Goal: Navigation & Orientation: Find specific page/section

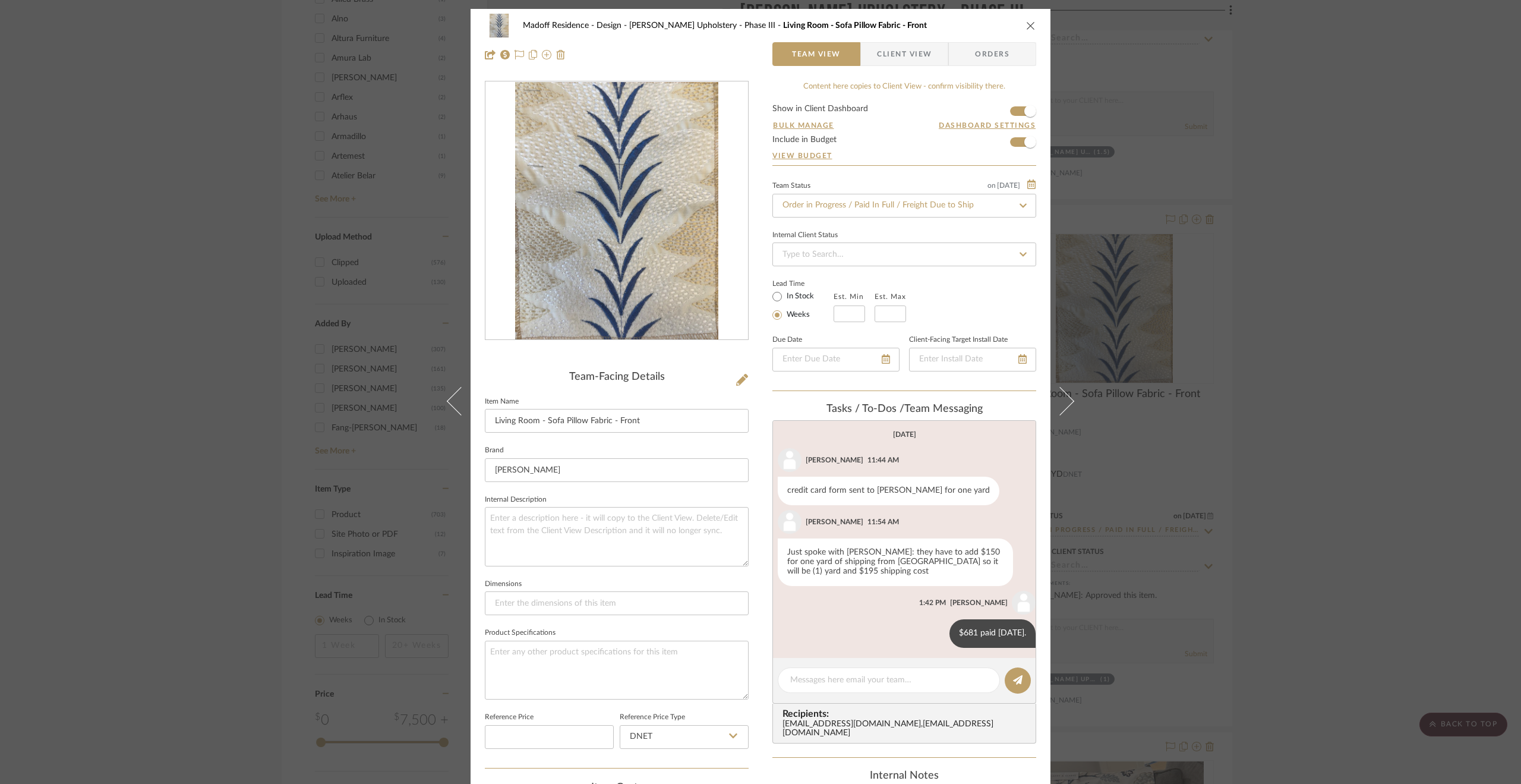
click at [1289, 323] on div "Madoff Residence - Design [PERSON_NAME] Upholstery - Phase III Living Room - So…" at bounding box center [760, 392] width 1521 height 784
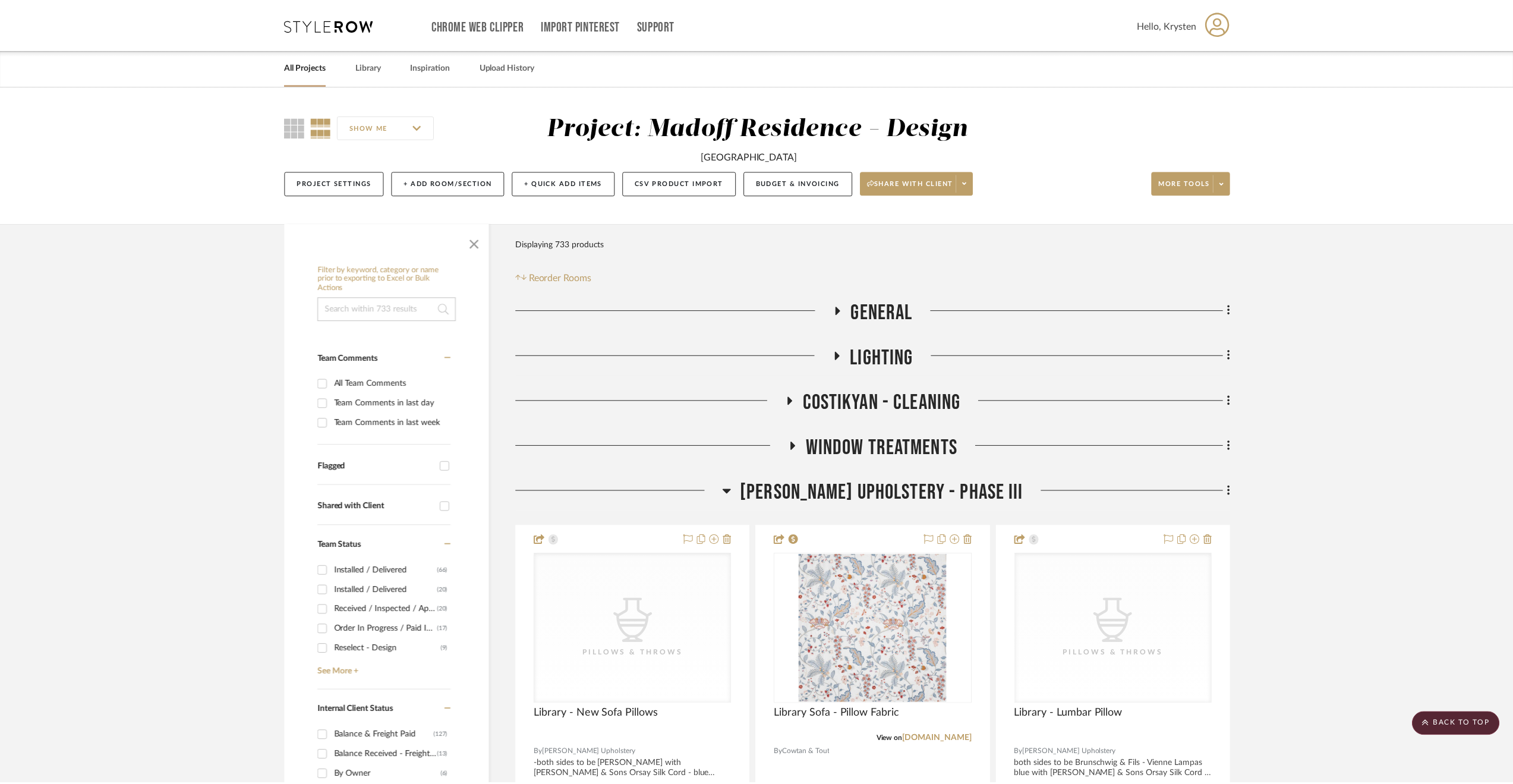
scroll to position [1901, 0]
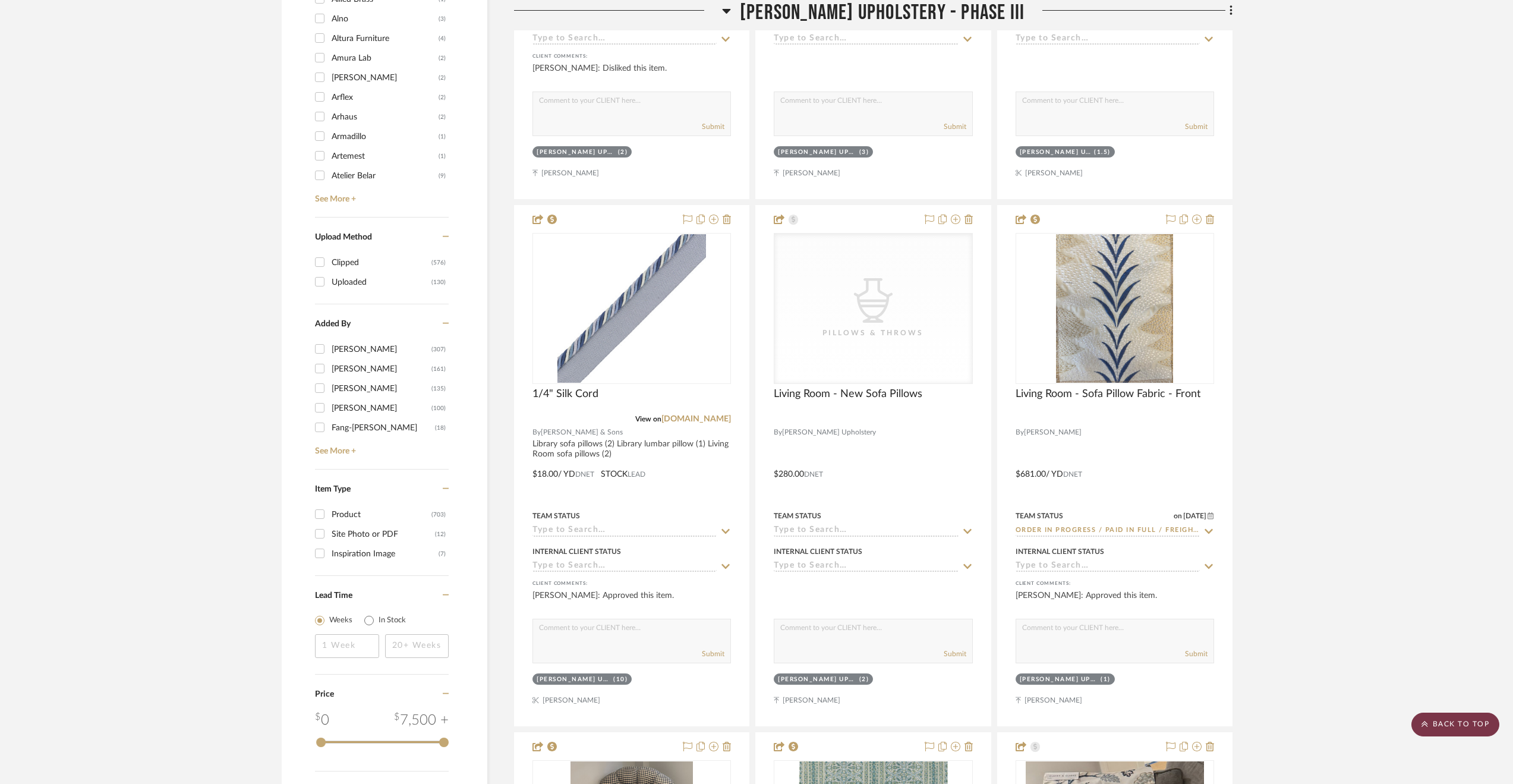
drag, startPoint x: 1434, startPoint y: 710, endPoint x: 1425, endPoint y: 716, distance: 10.8
click at [1432, 711] on project-details-page "SHOW ME Project: Madoff Residence - Design [GEOGRAPHIC_DATA] Townhouse Project …" at bounding box center [756, 519] width 1513 height 4669
click at [1454, 720] on scroll-to-top-button "BACK TO TOP" at bounding box center [1455, 724] width 88 height 24
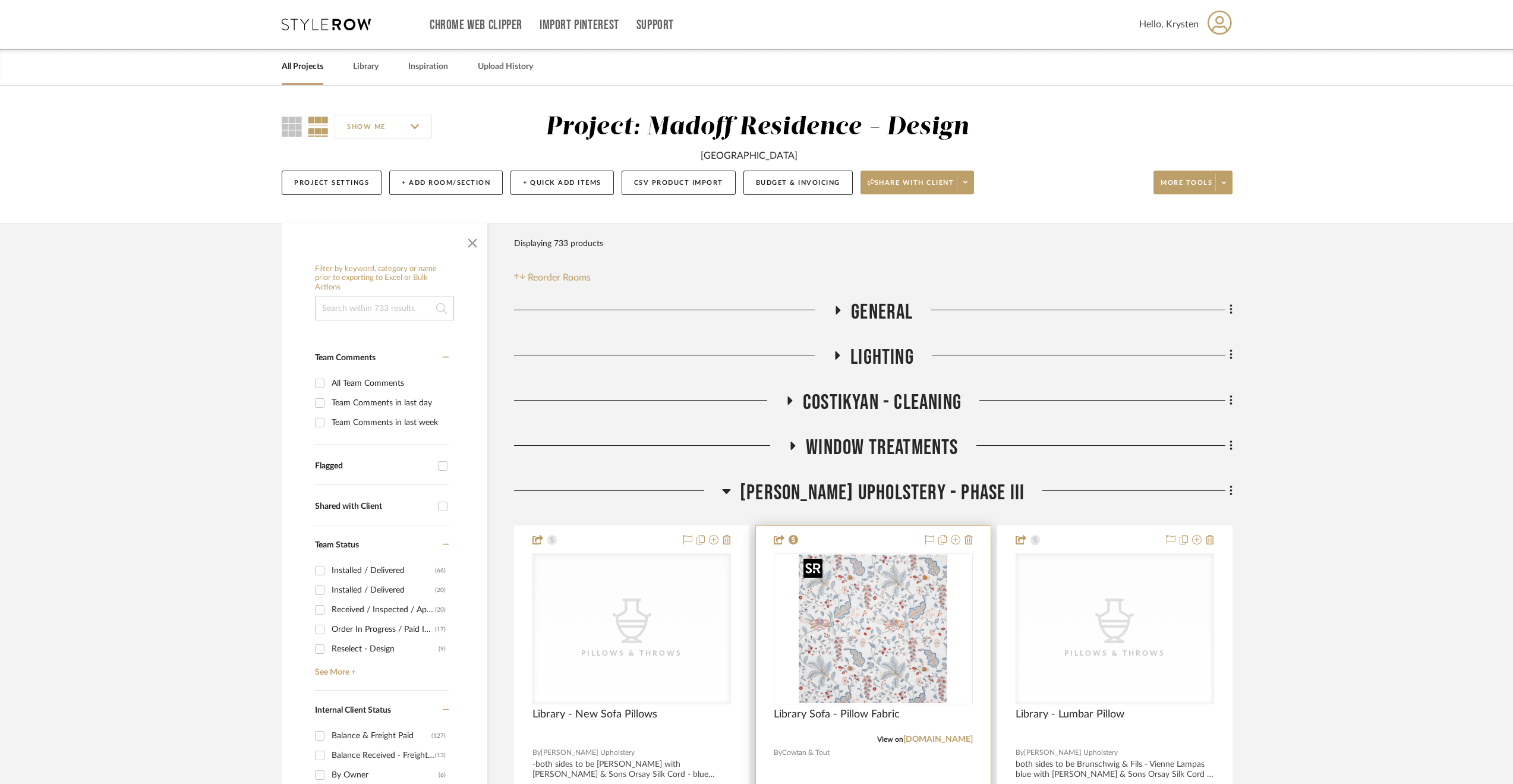
scroll to position [0, 0]
click at [841, 483] on span "[PERSON_NAME] Upholstery - Phase III" at bounding box center [882, 492] width 284 height 25
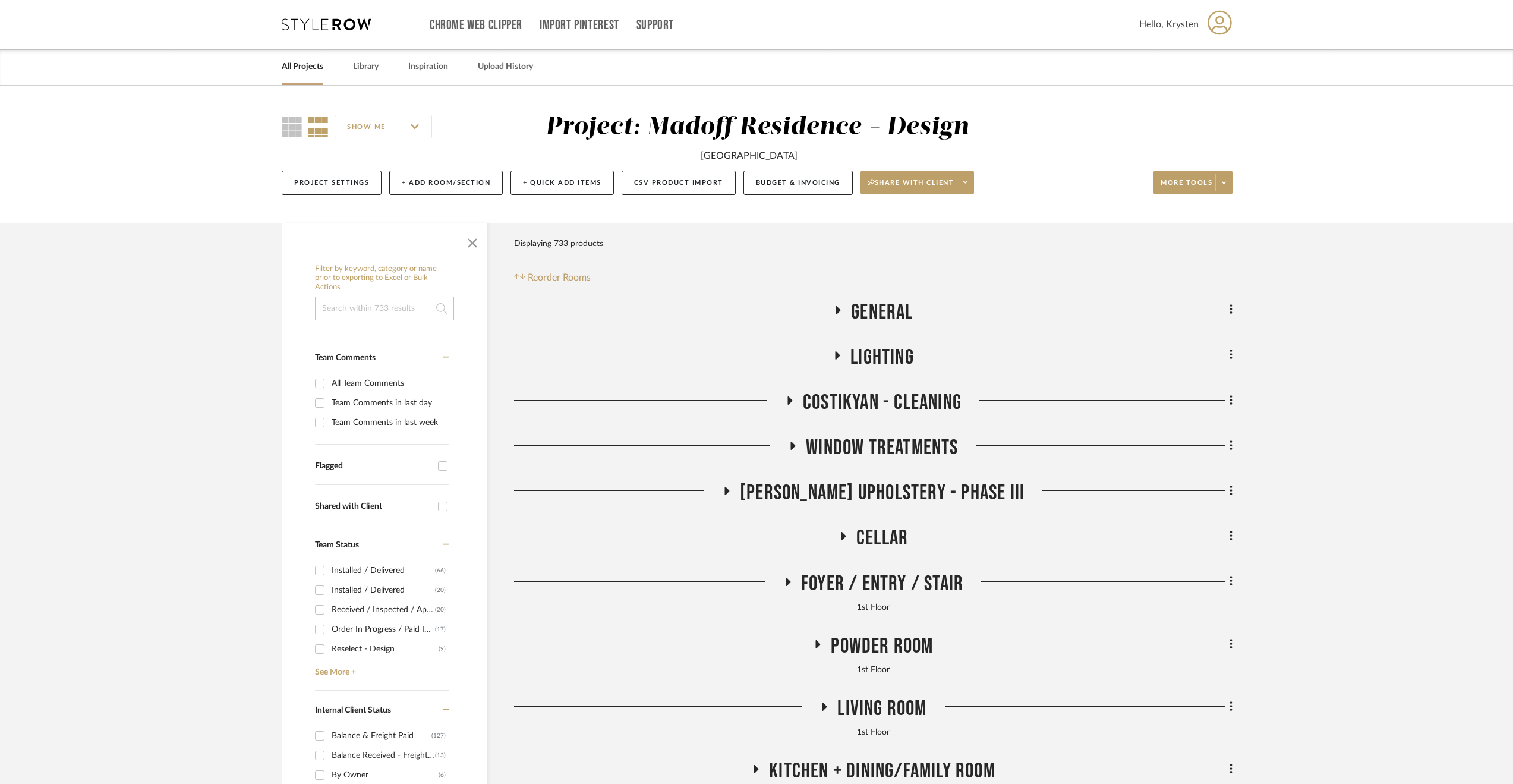
click at [313, 64] on link "All Projects" at bounding box center [302, 66] width 41 height 16
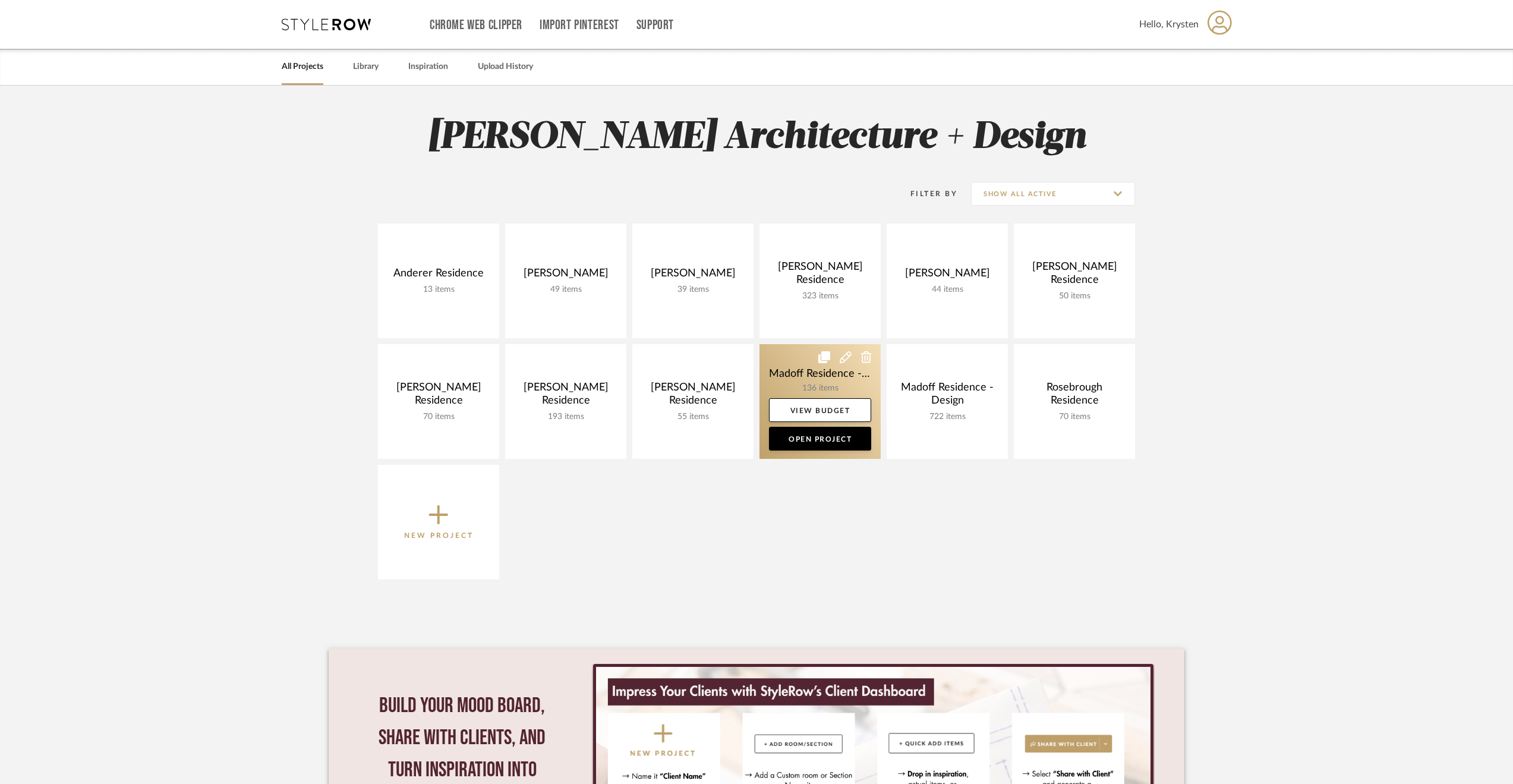
click at [794, 365] on link at bounding box center [820, 402] width 121 height 115
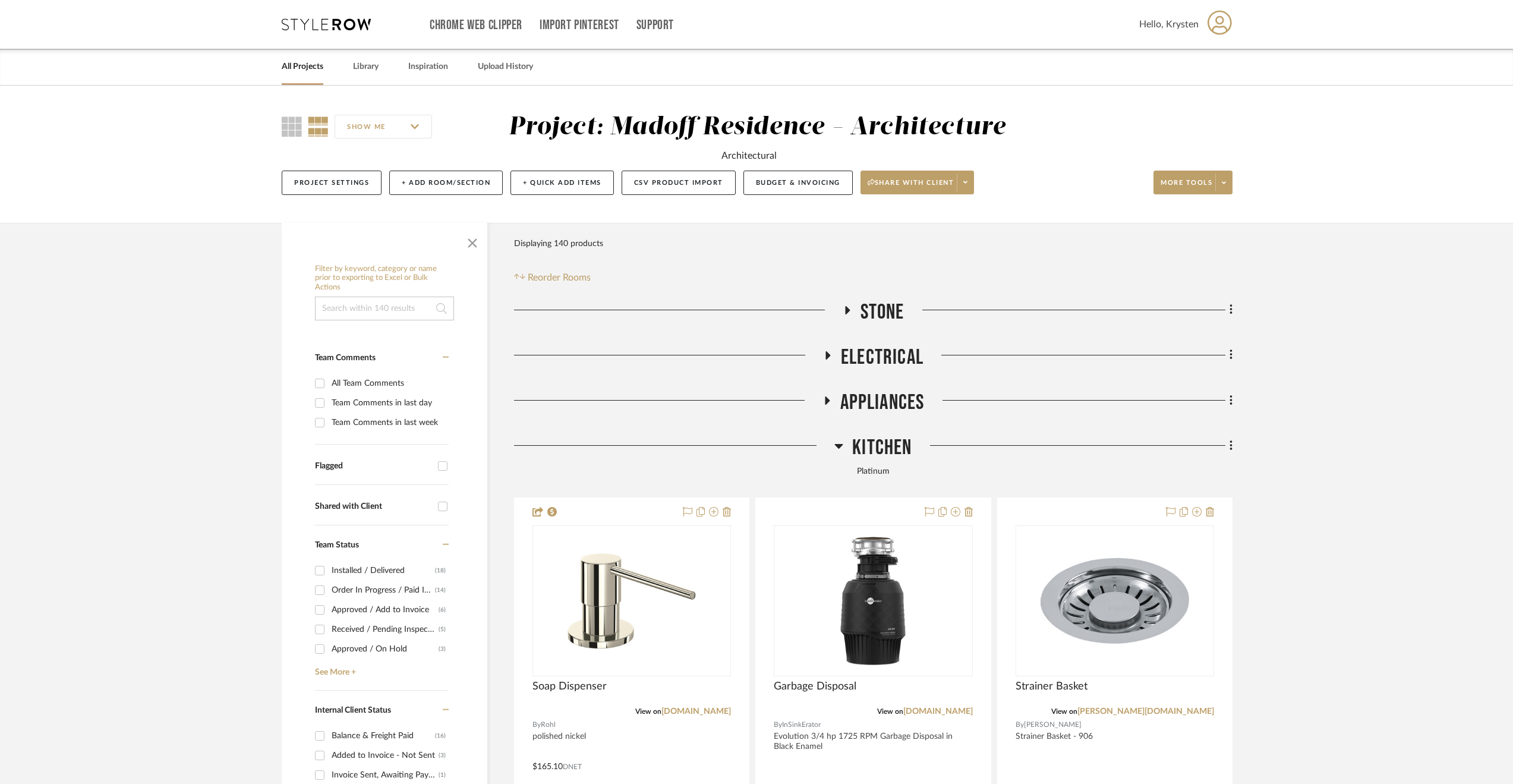
click at [863, 456] on span "Kitchen" at bounding box center [881, 447] width 59 height 25
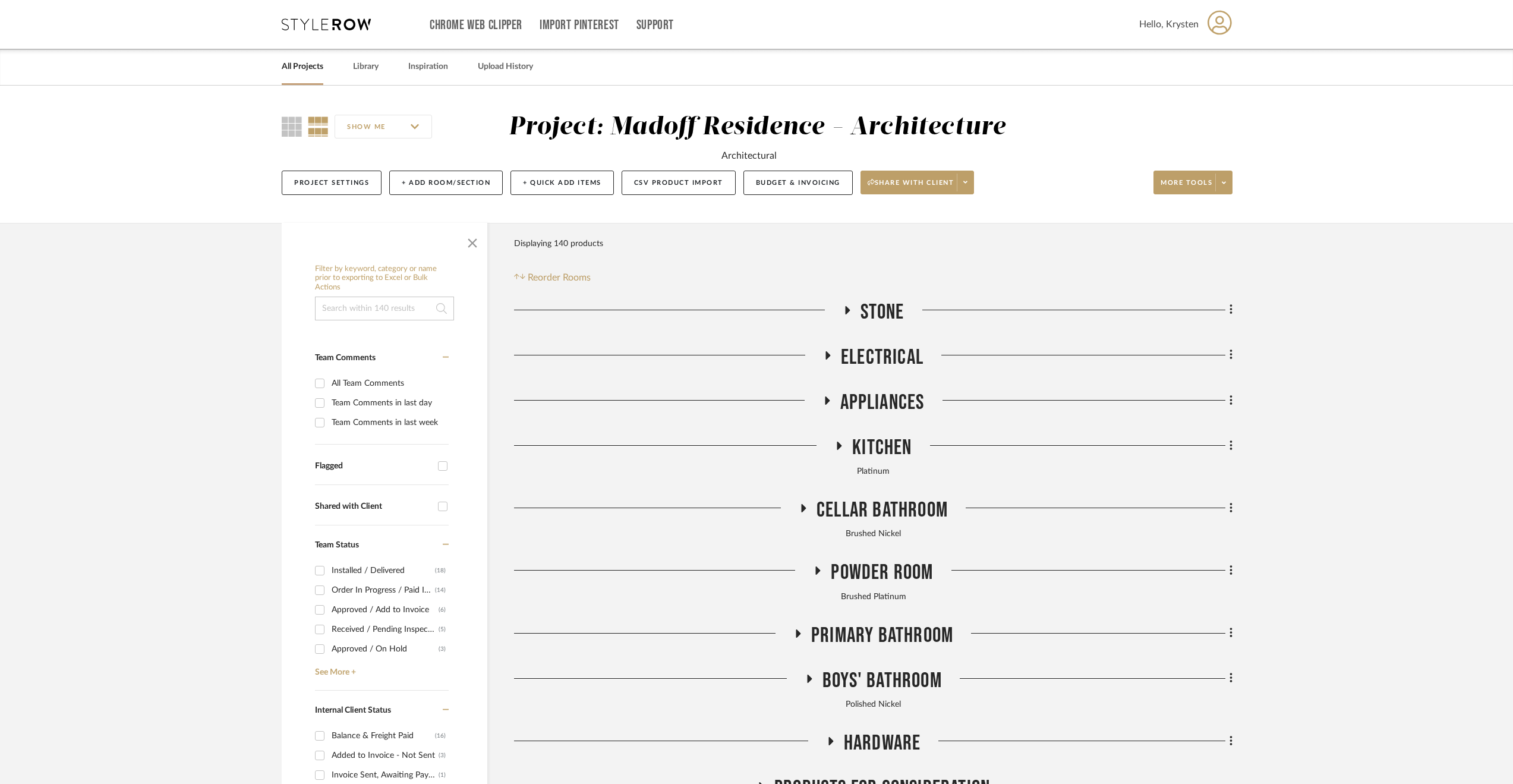
click at [845, 504] on span "Cellar Bathroom" at bounding box center [882, 509] width 132 height 25
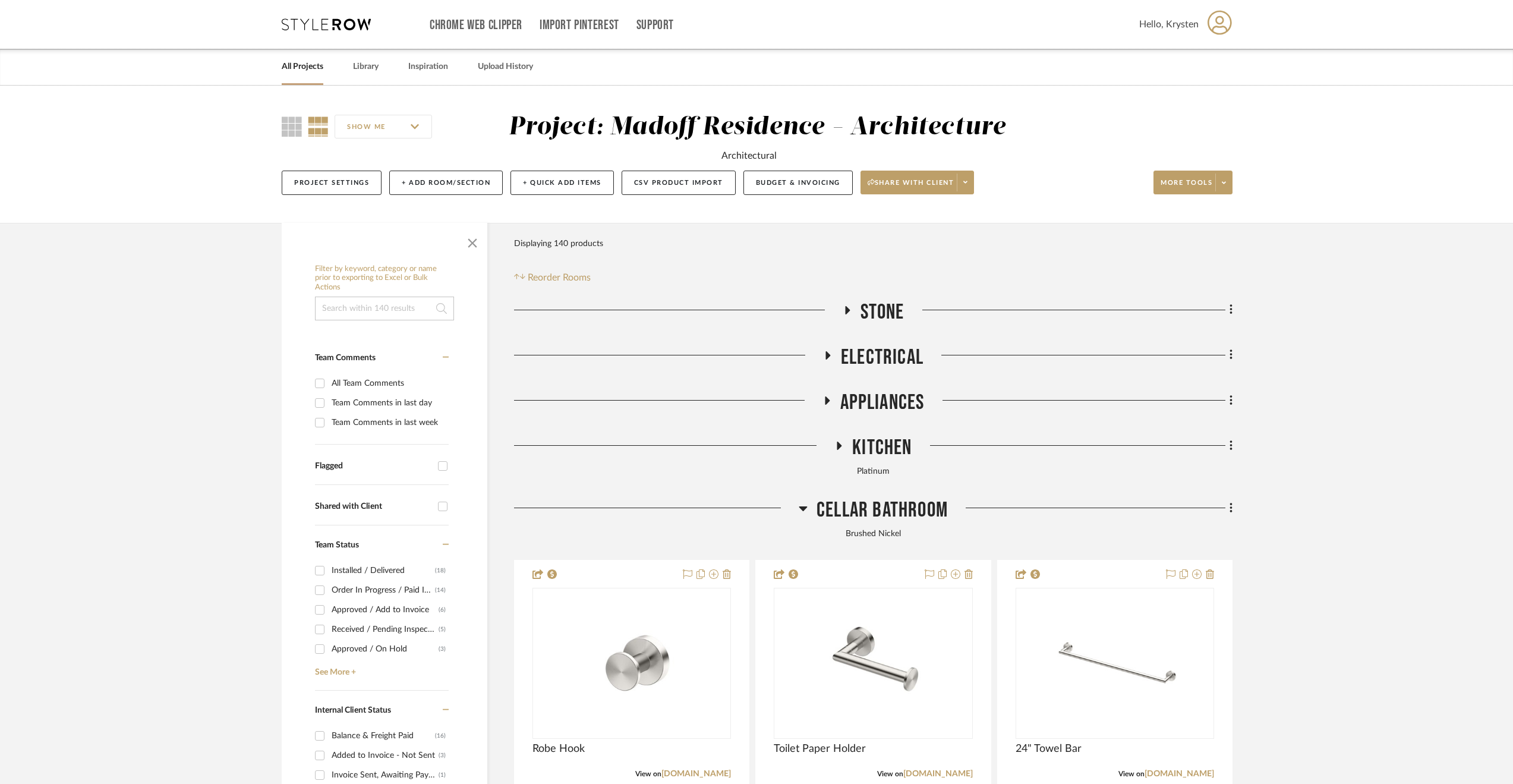
click at [845, 505] on span "Cellar Bathroom" at bounding box center [882, 509] width 132 height 25
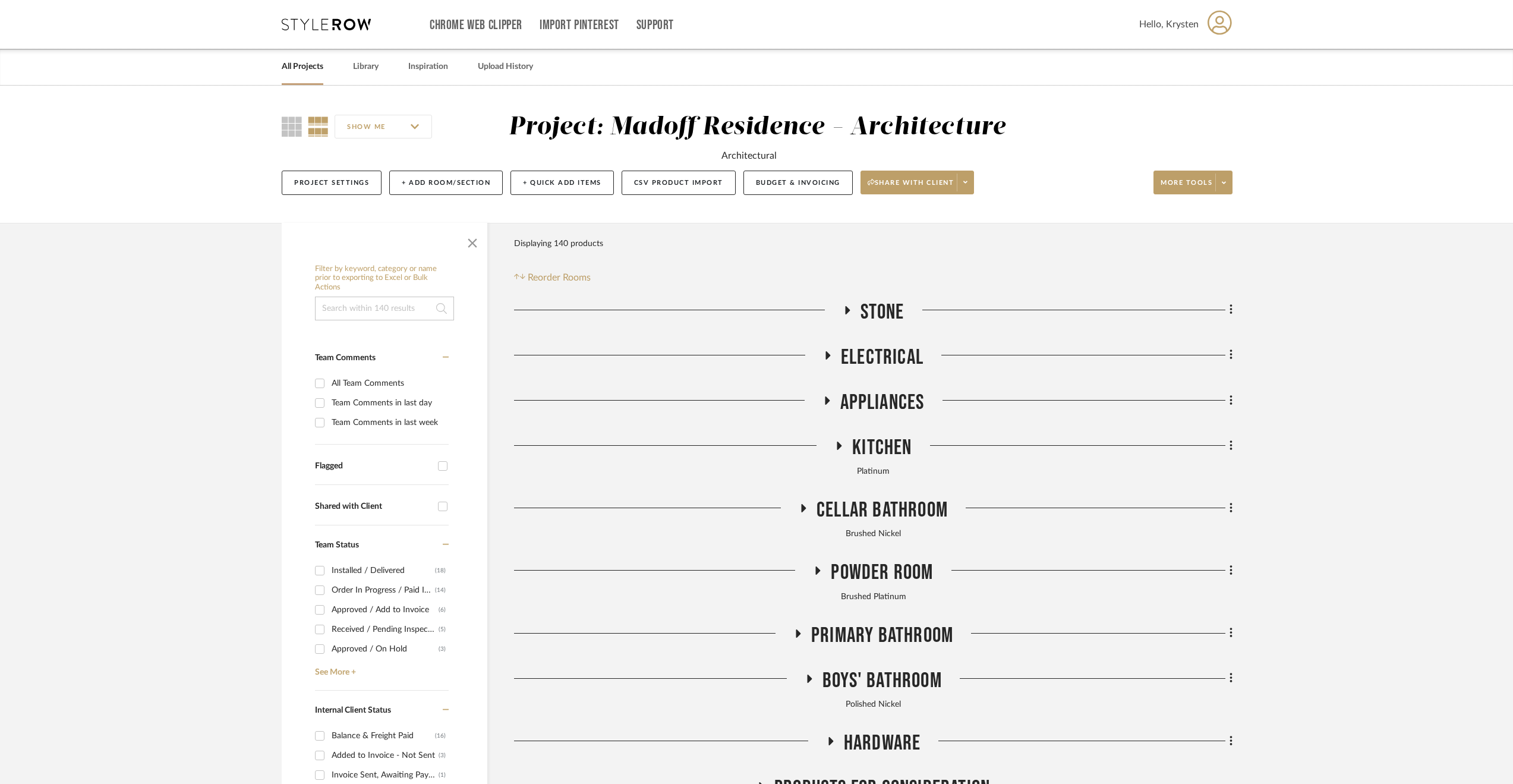
click at [879, 566] on span "Powder Room" at bounding box center [882, 572] width 103 height 25
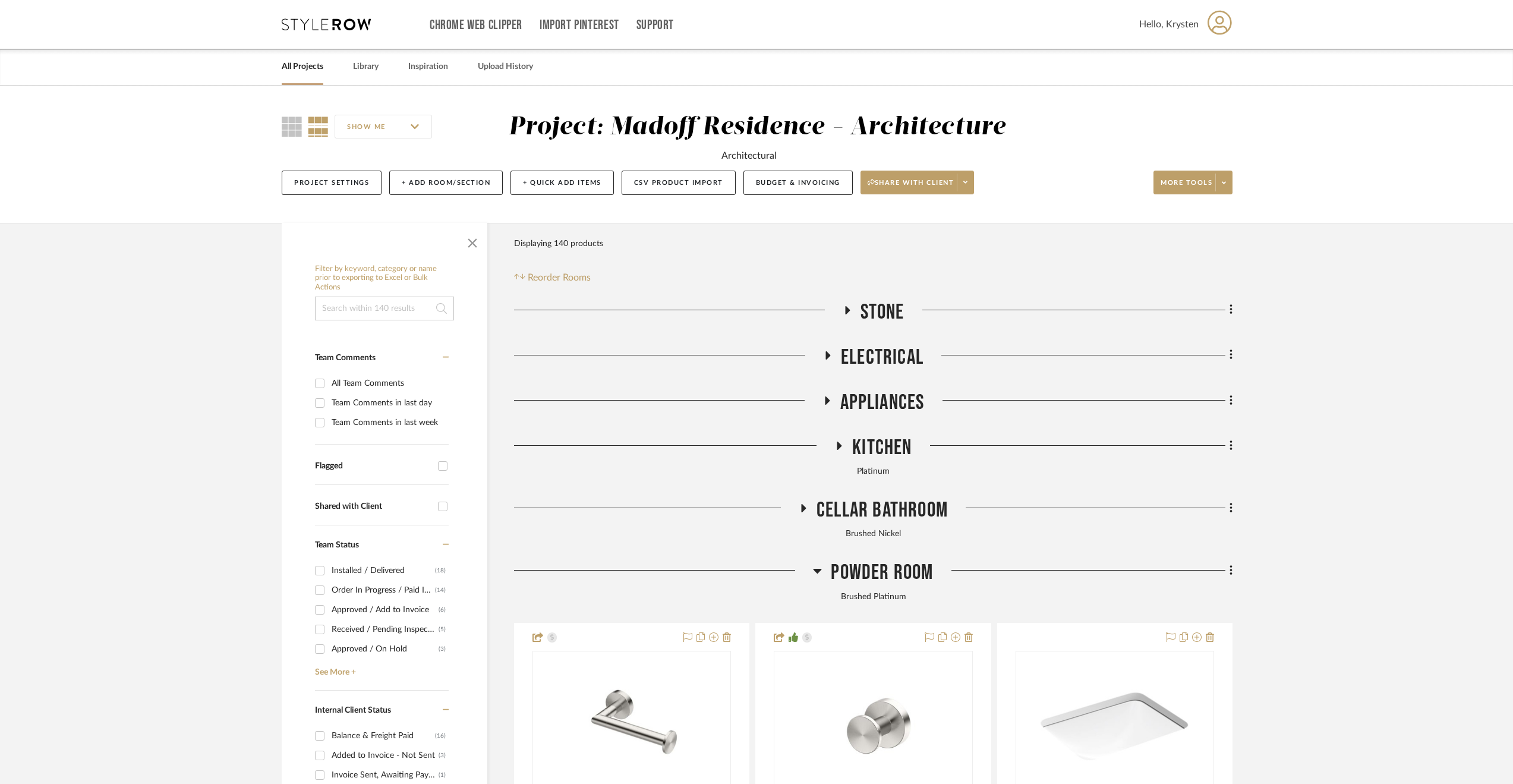
click at [879, 564] on span "Powder Room" at bounding box center [882, 572] width 103 height 25
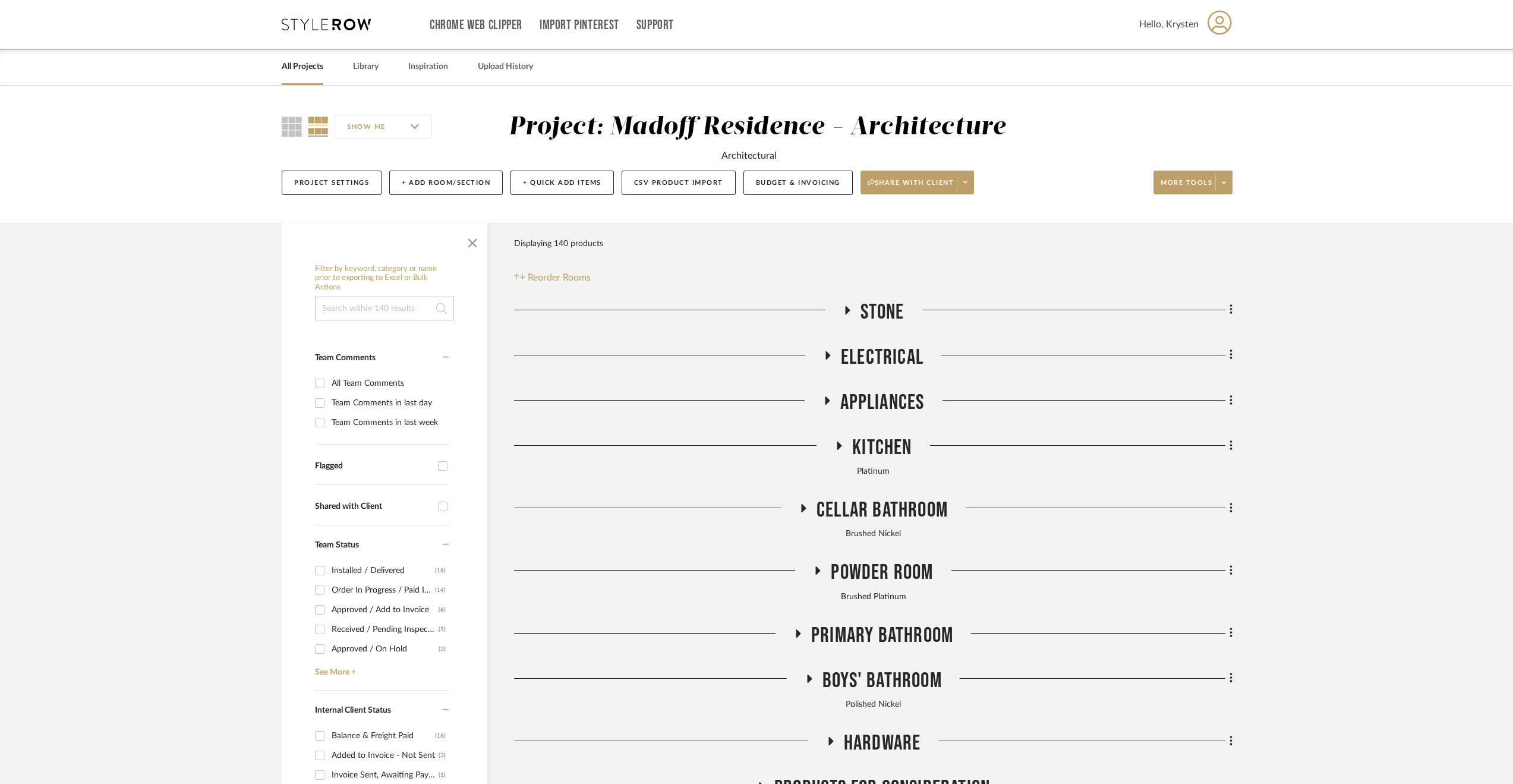
click at [889, 640] on span "Primary Bathroom" at bounding box center [882, 635] width 142 height 25
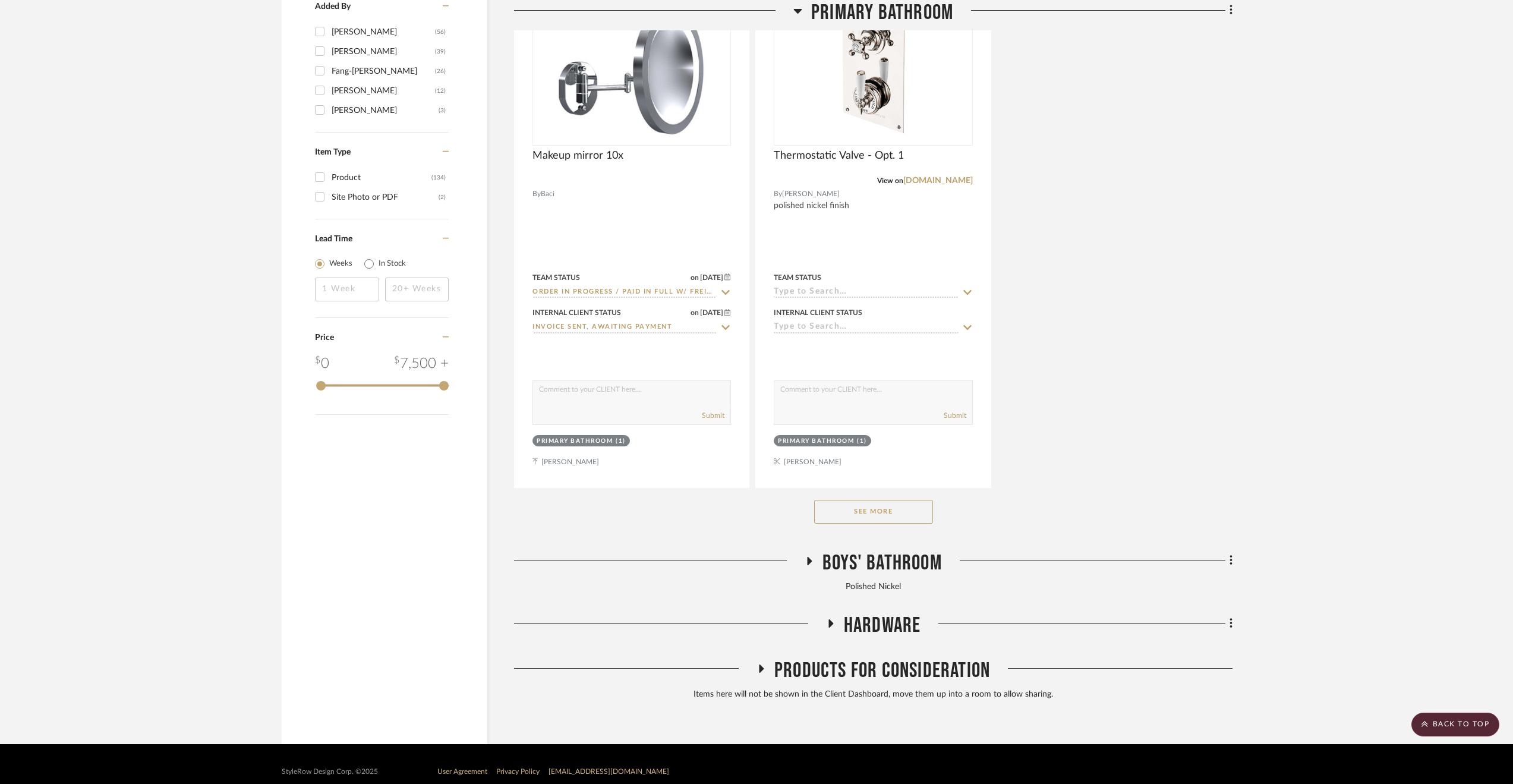
scroll to position [1772, 0]
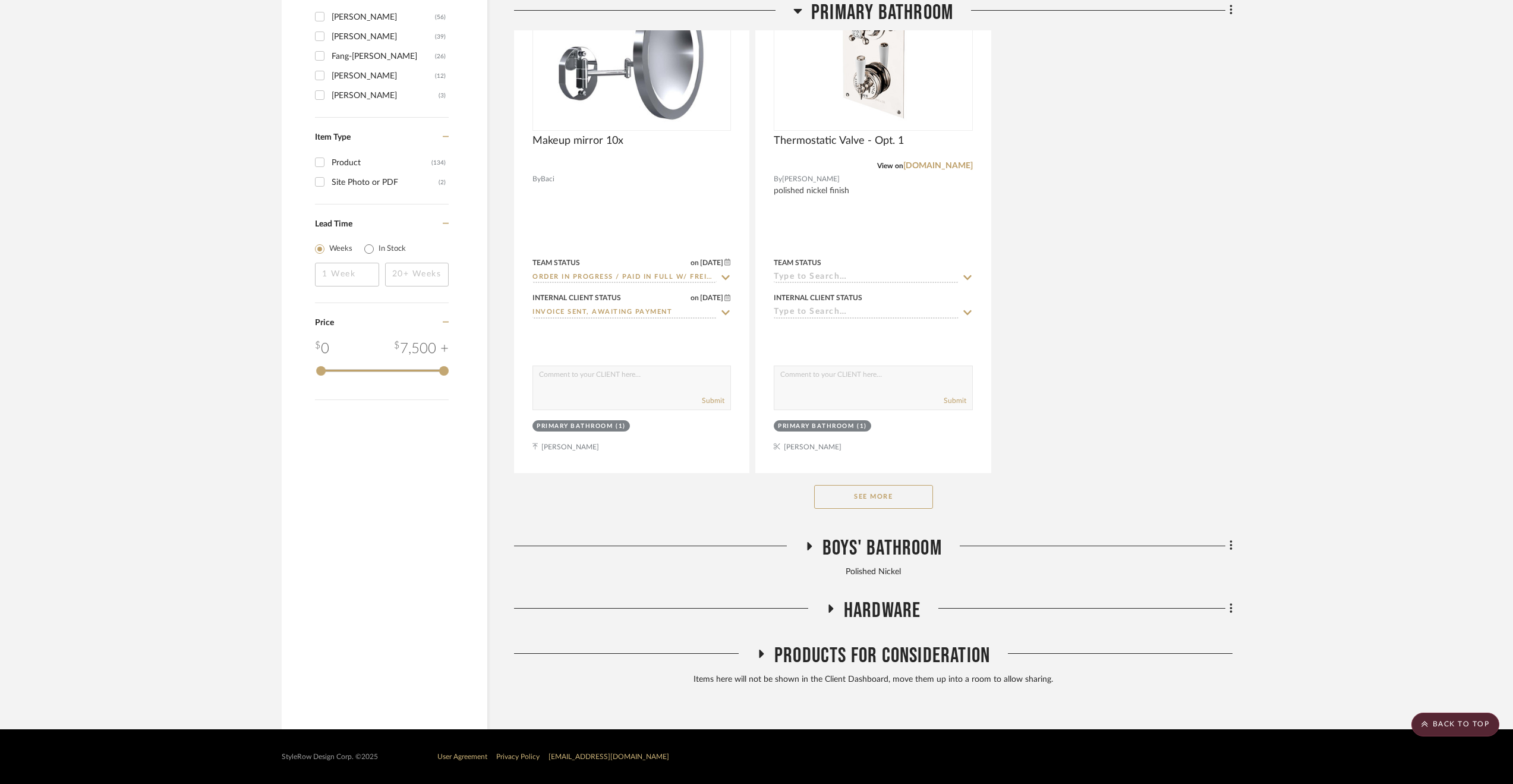
click at [914, 558] on span "Boys' Bathroom" at bounding box center [882, 548] width 120 height 25
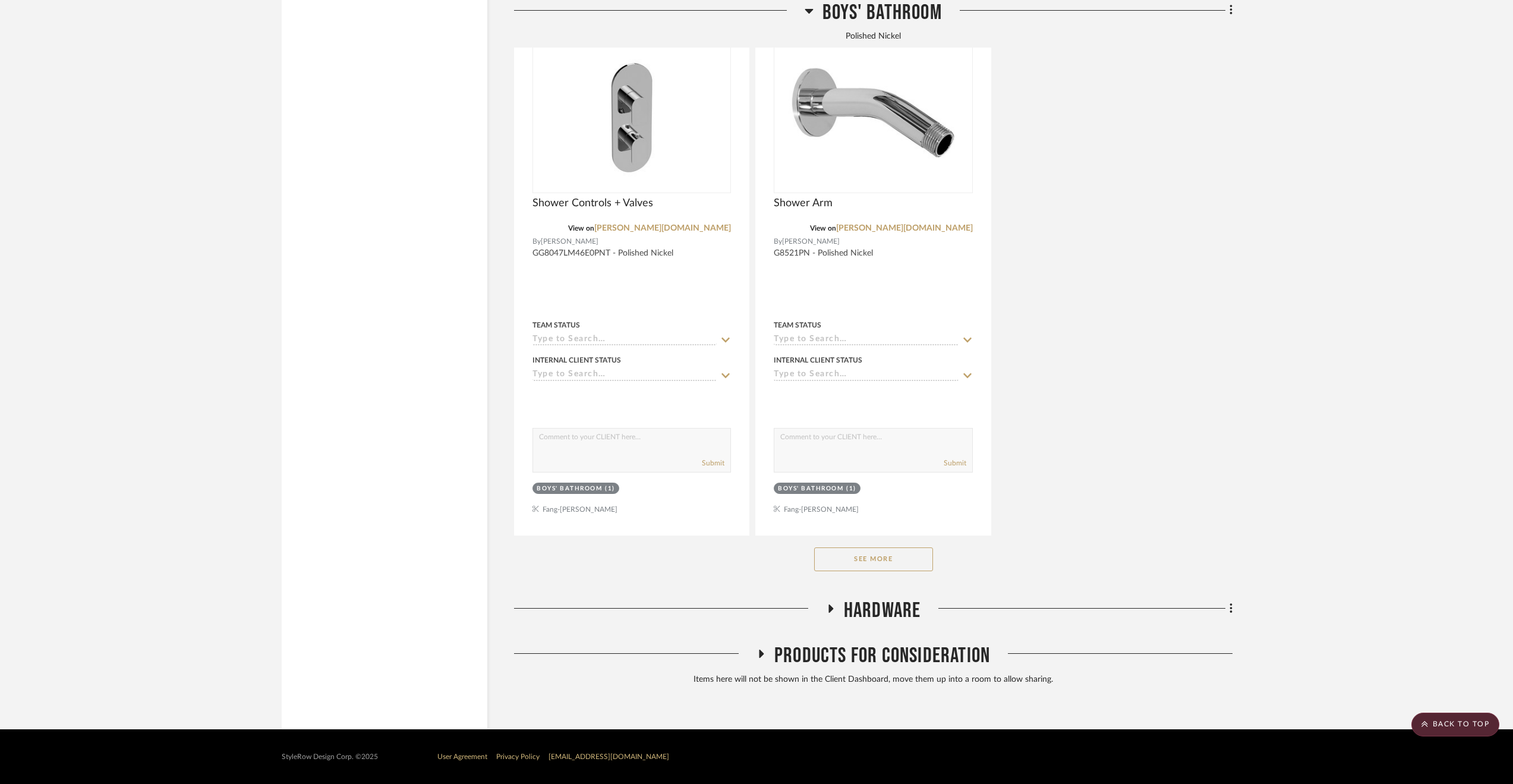
click at [871, 615] on span "Hardware" at bounding box center [882, 610] width 77 height 25
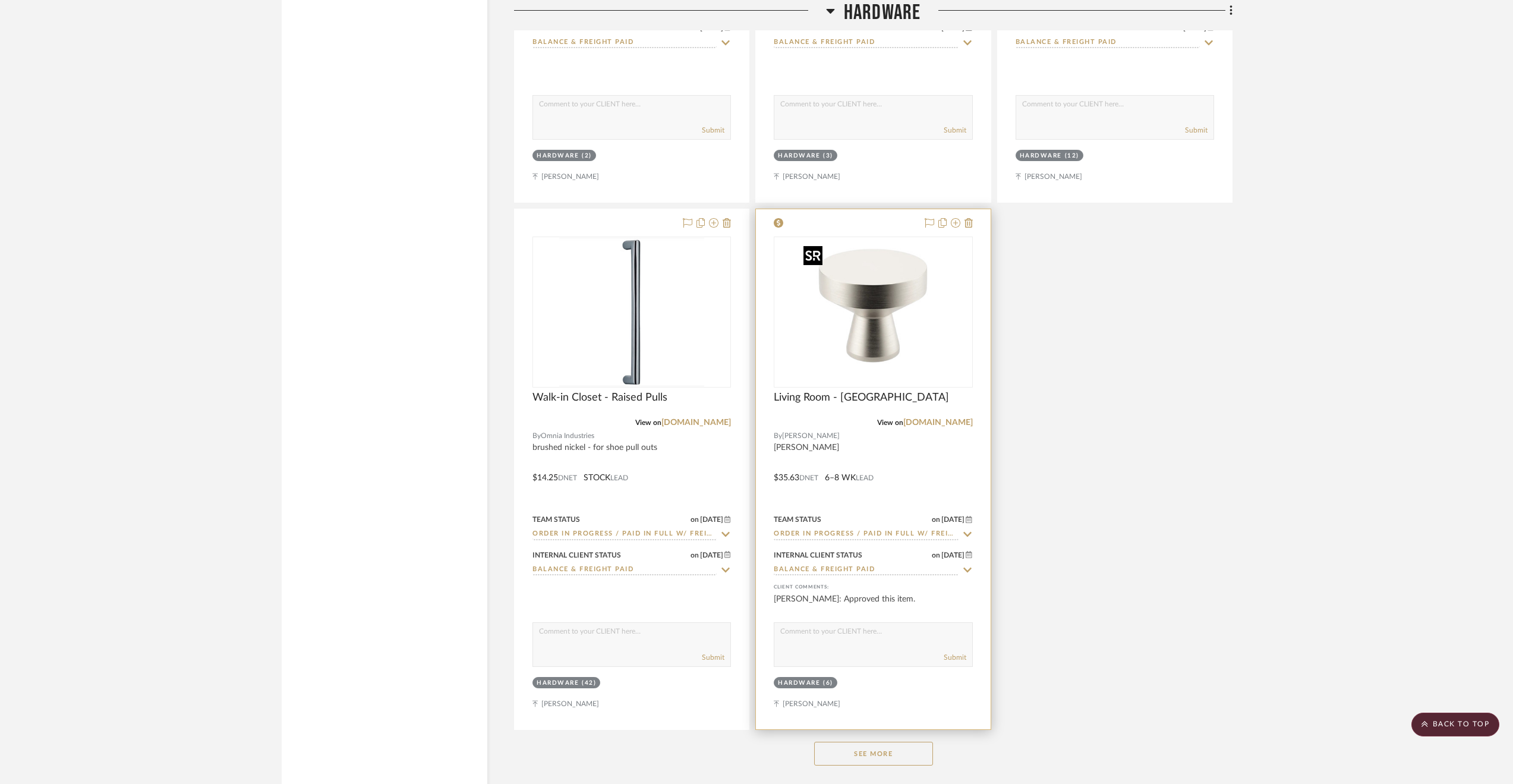
scroll to position [5049, 0]
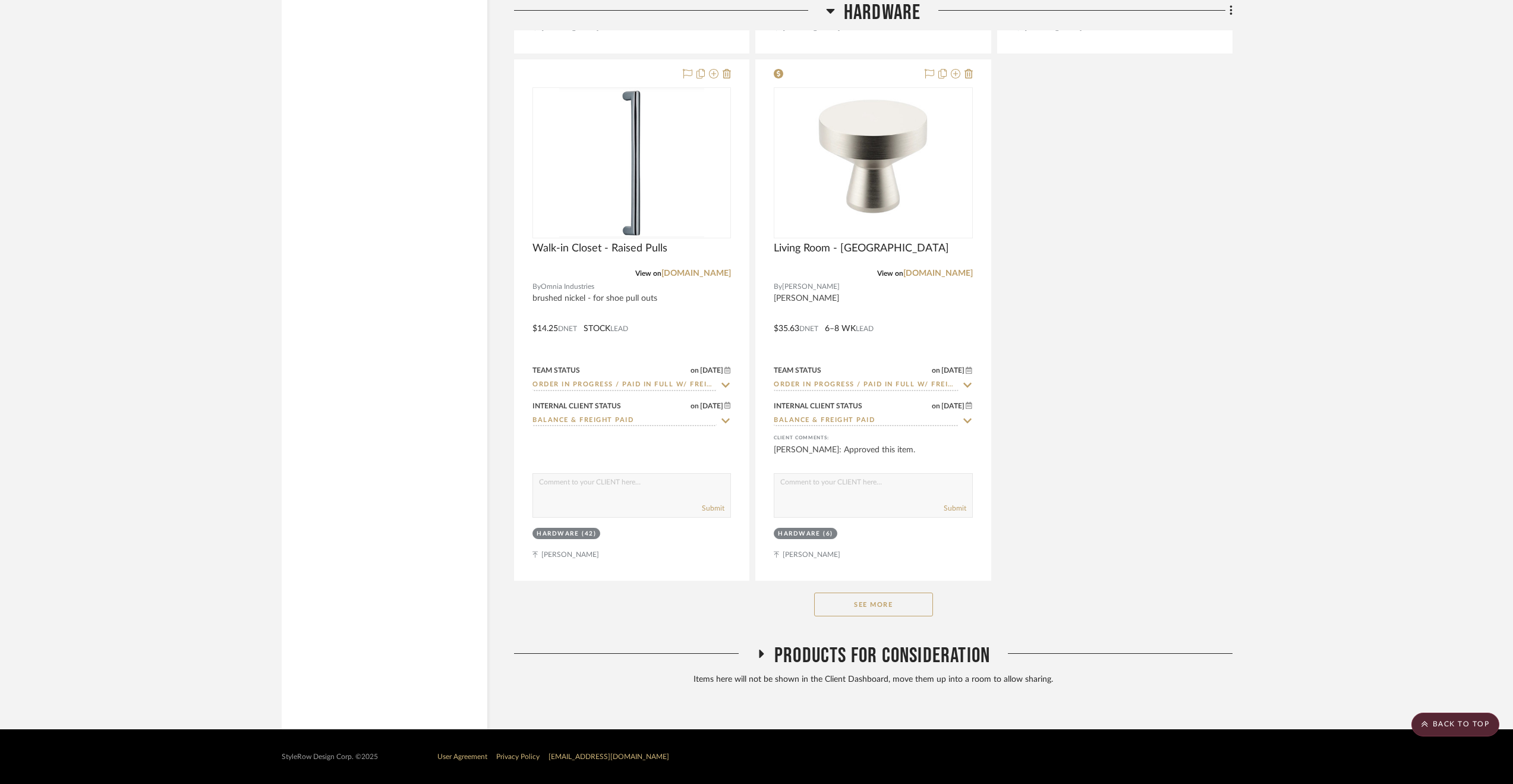
click at [907, 611] on button "See More" at bounding box center [874, 603] width 119 height 24
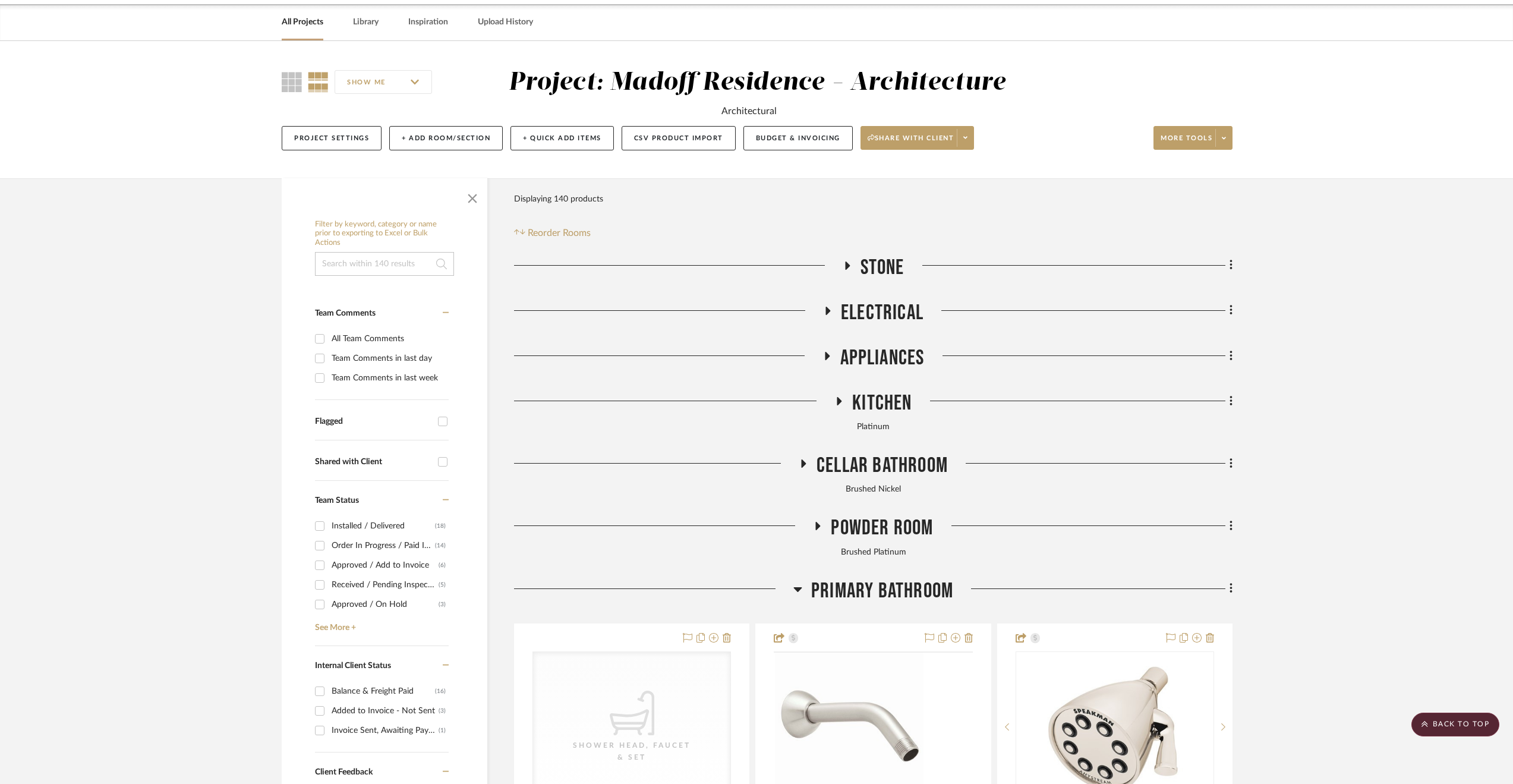
scroll to position [0, 0]
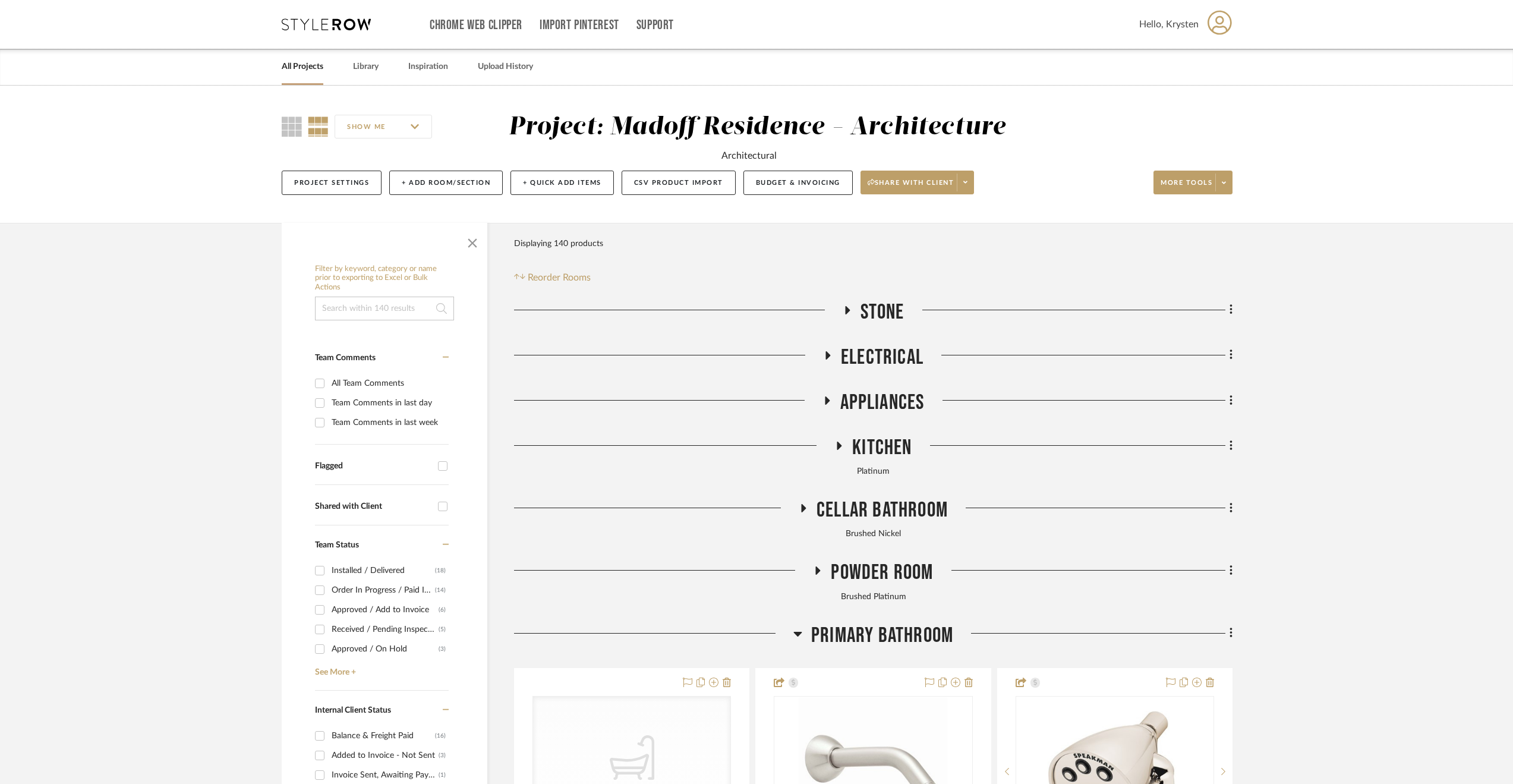
click at [865, 349] on span "Electrical" at bounding box center [882, 357] width 83 height 25
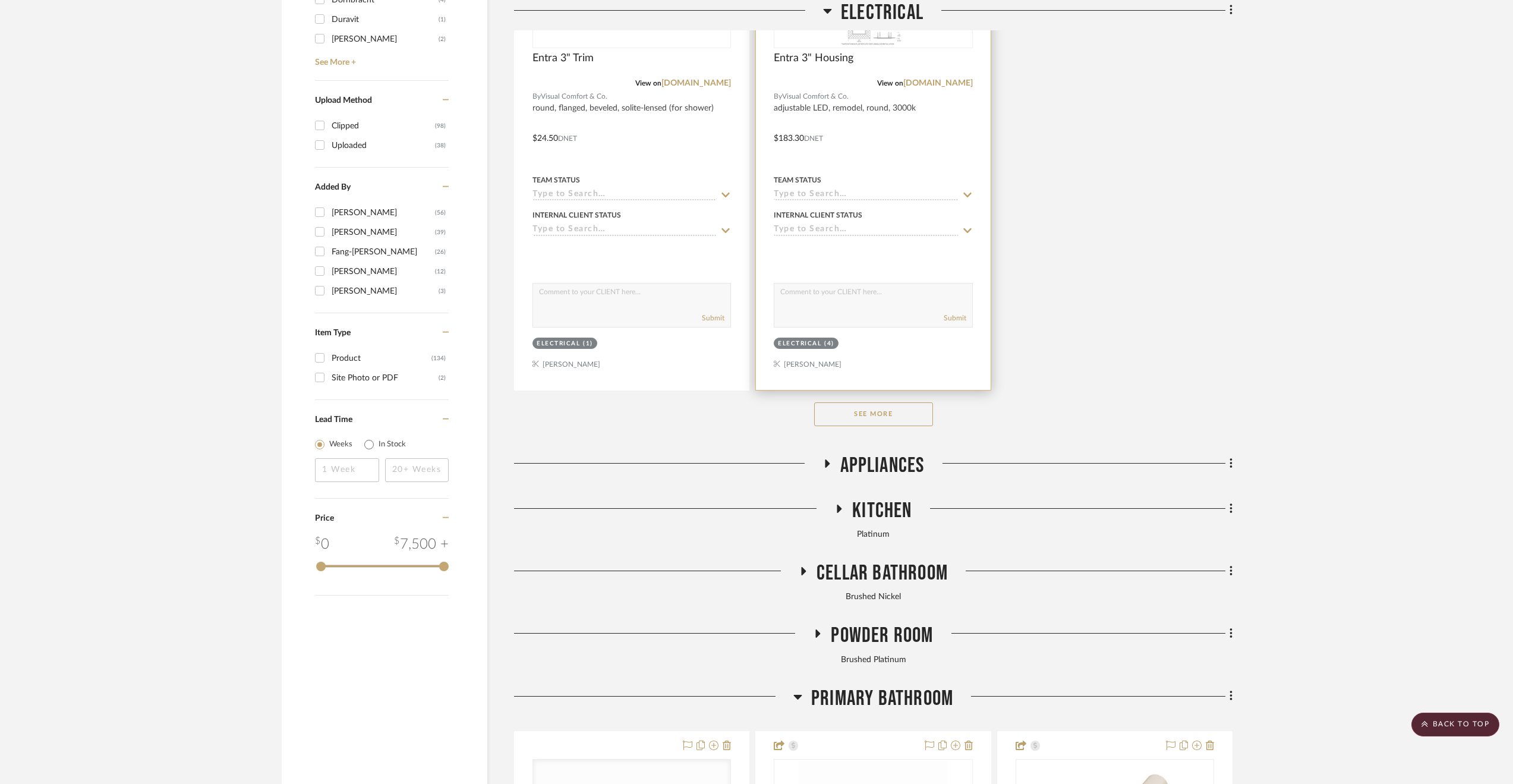
scroll to position [1664, 0]
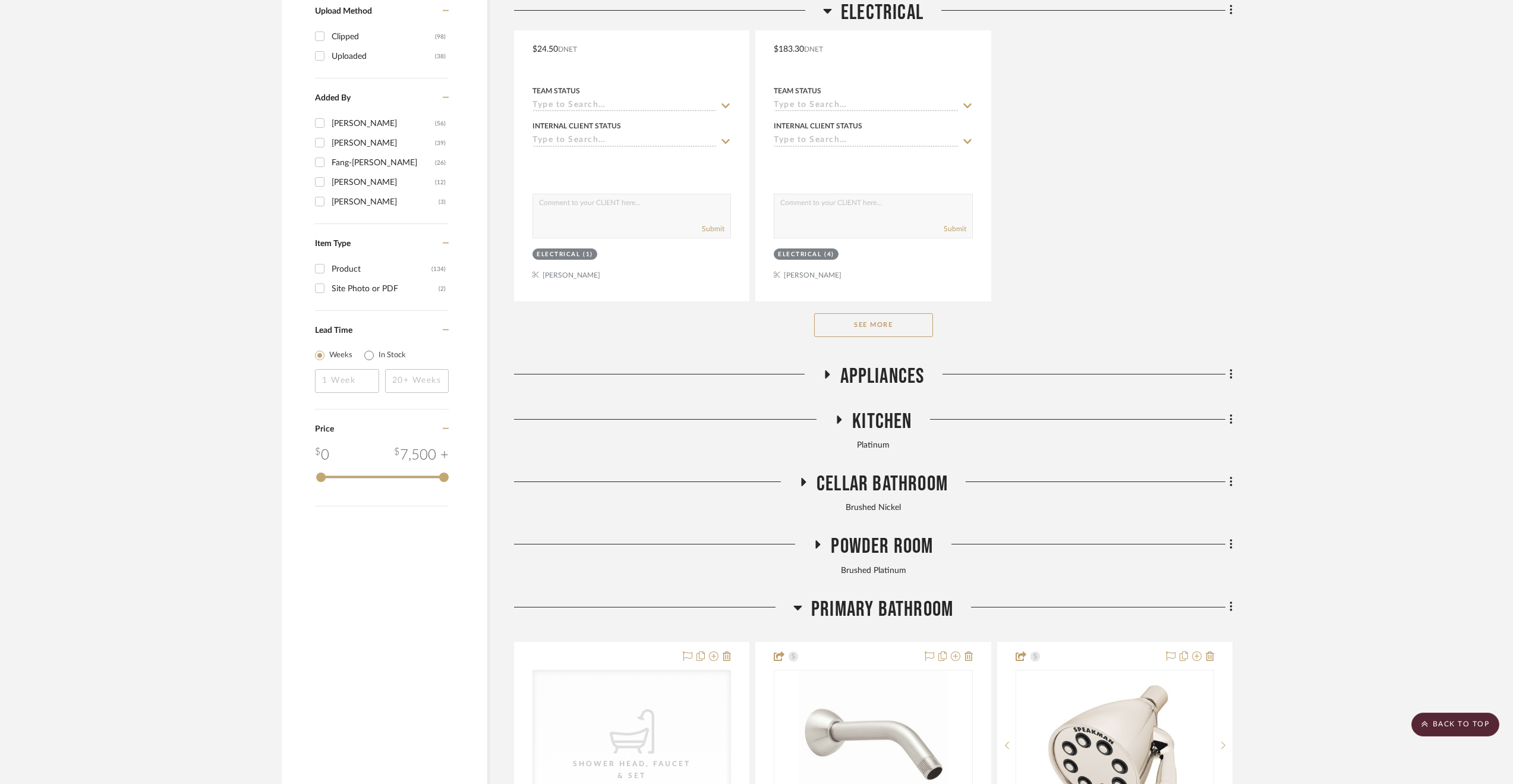
click at [881, 382] on span "Appliances" at bounding box center [883, 376] width 85 height 25
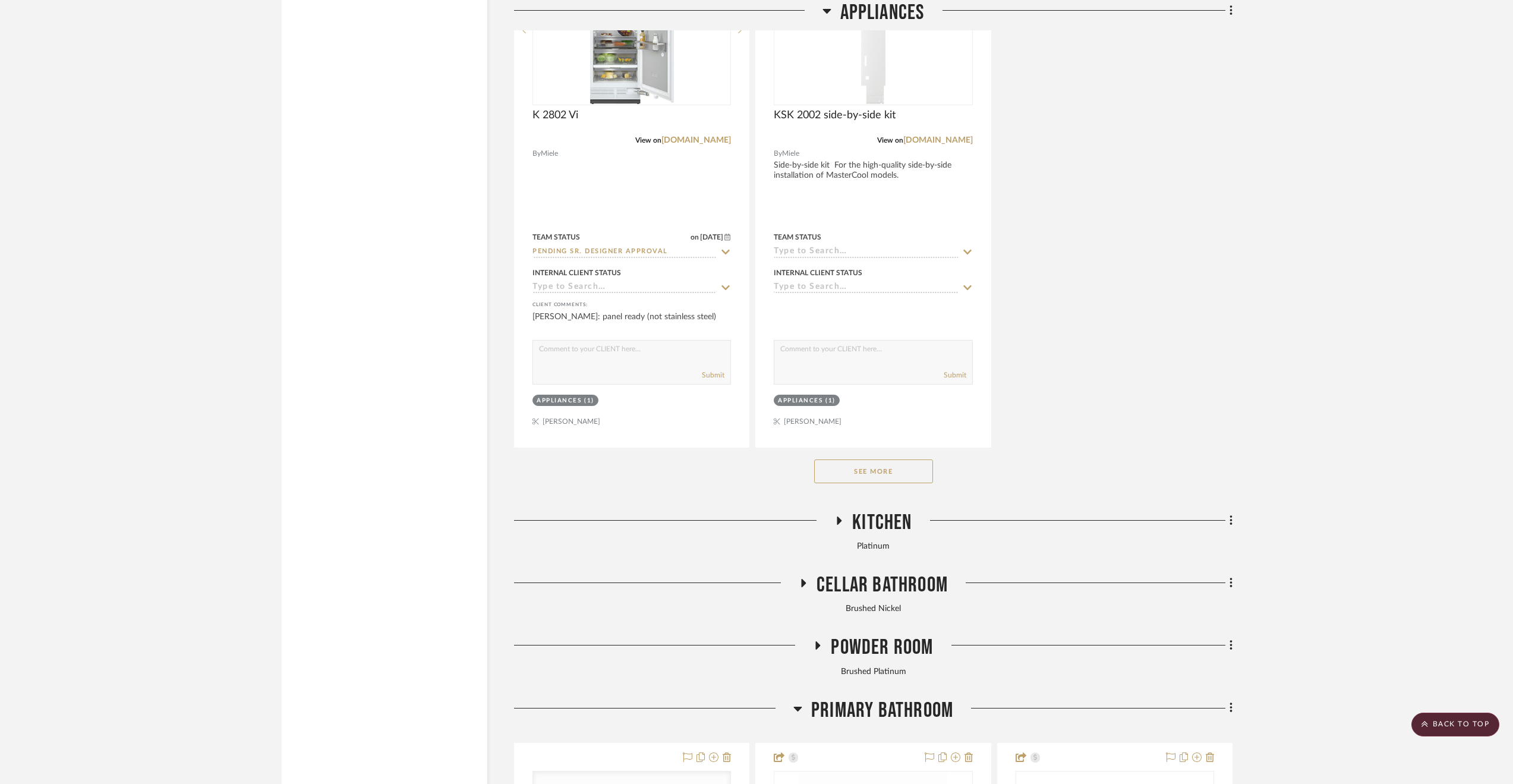
scroll to position [3268, 0]
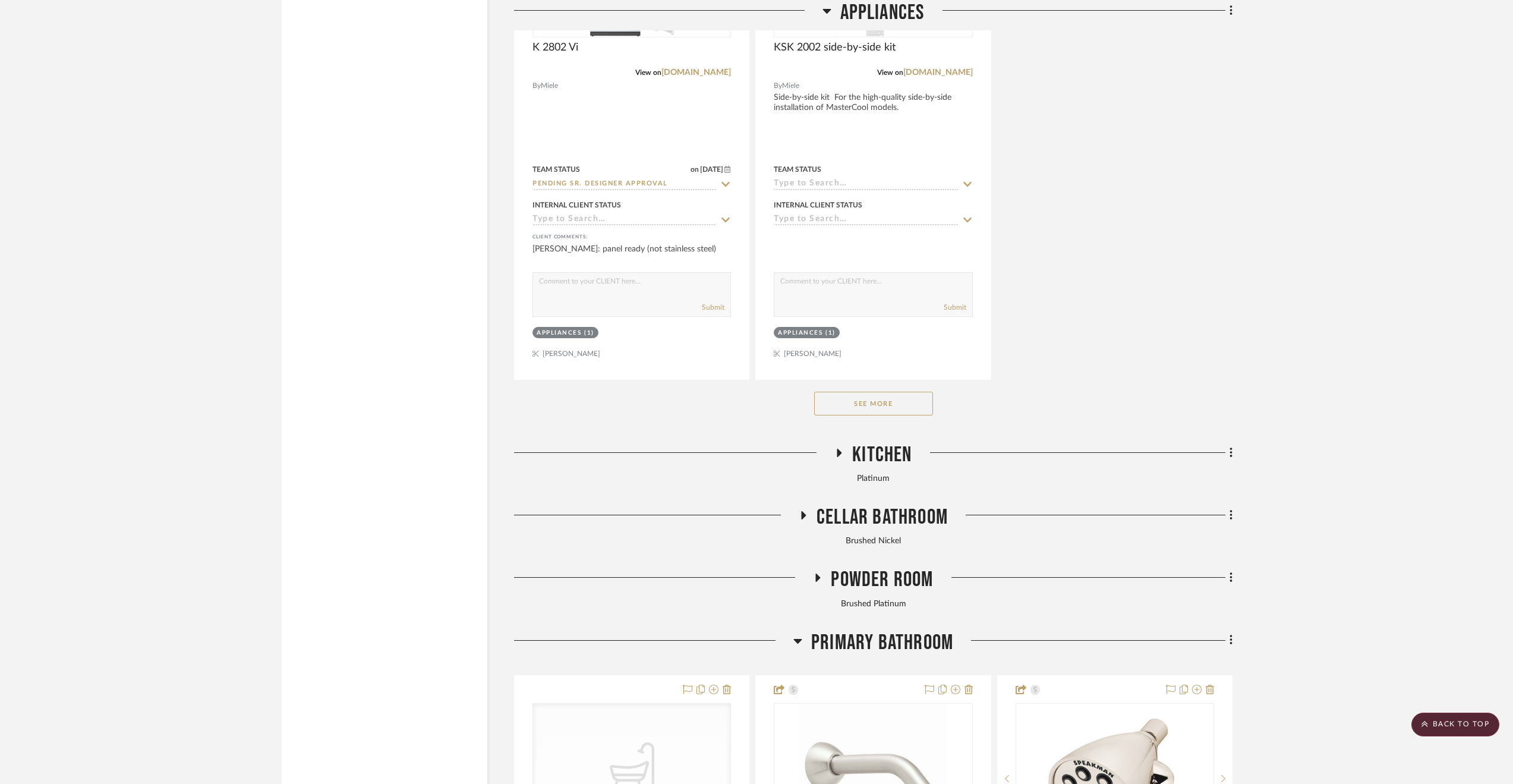
click at [881, 453] on span "Kitchen" at bounding box center [881, 455] width 59 height 25
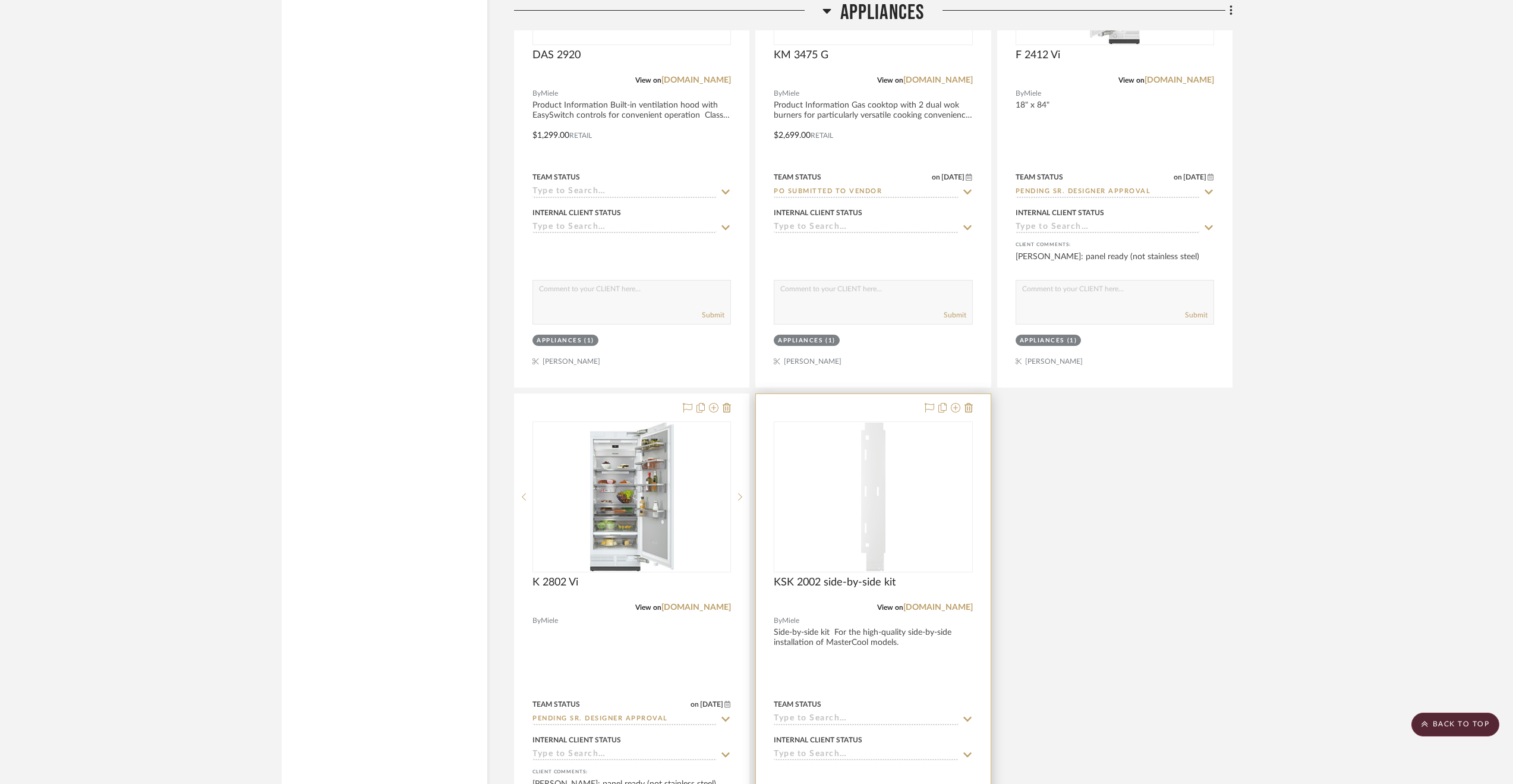
scroll to position [2436, 0]
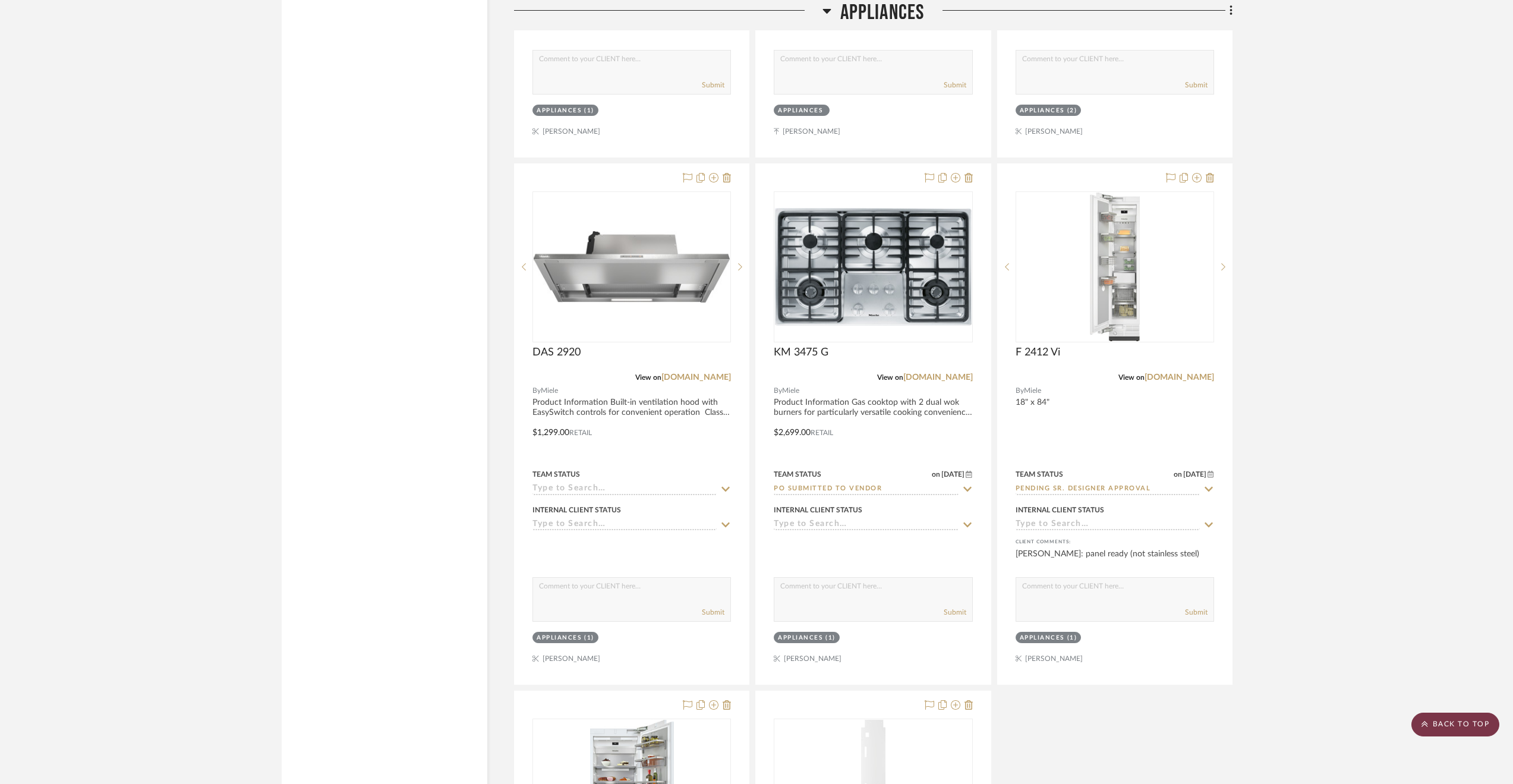
click at [1447, 719] on scroll-to-top-button "BACK TO TOP" at bounding box center [1455, 724] width 88 height 24
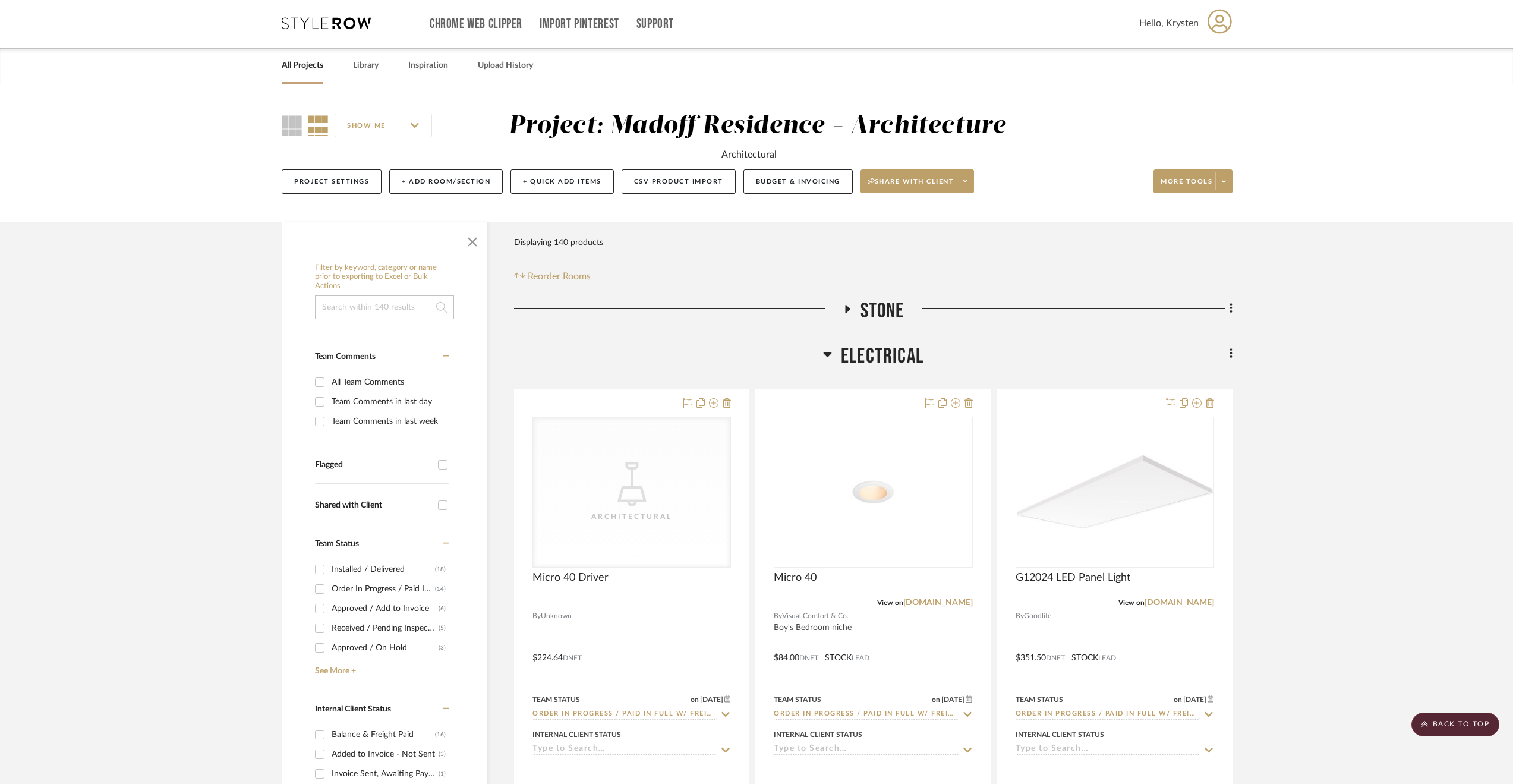
scroll to position [0, 0]
click at [309, 69] on link "All Projects" at bounding box center [302, 66] width 41 height 16
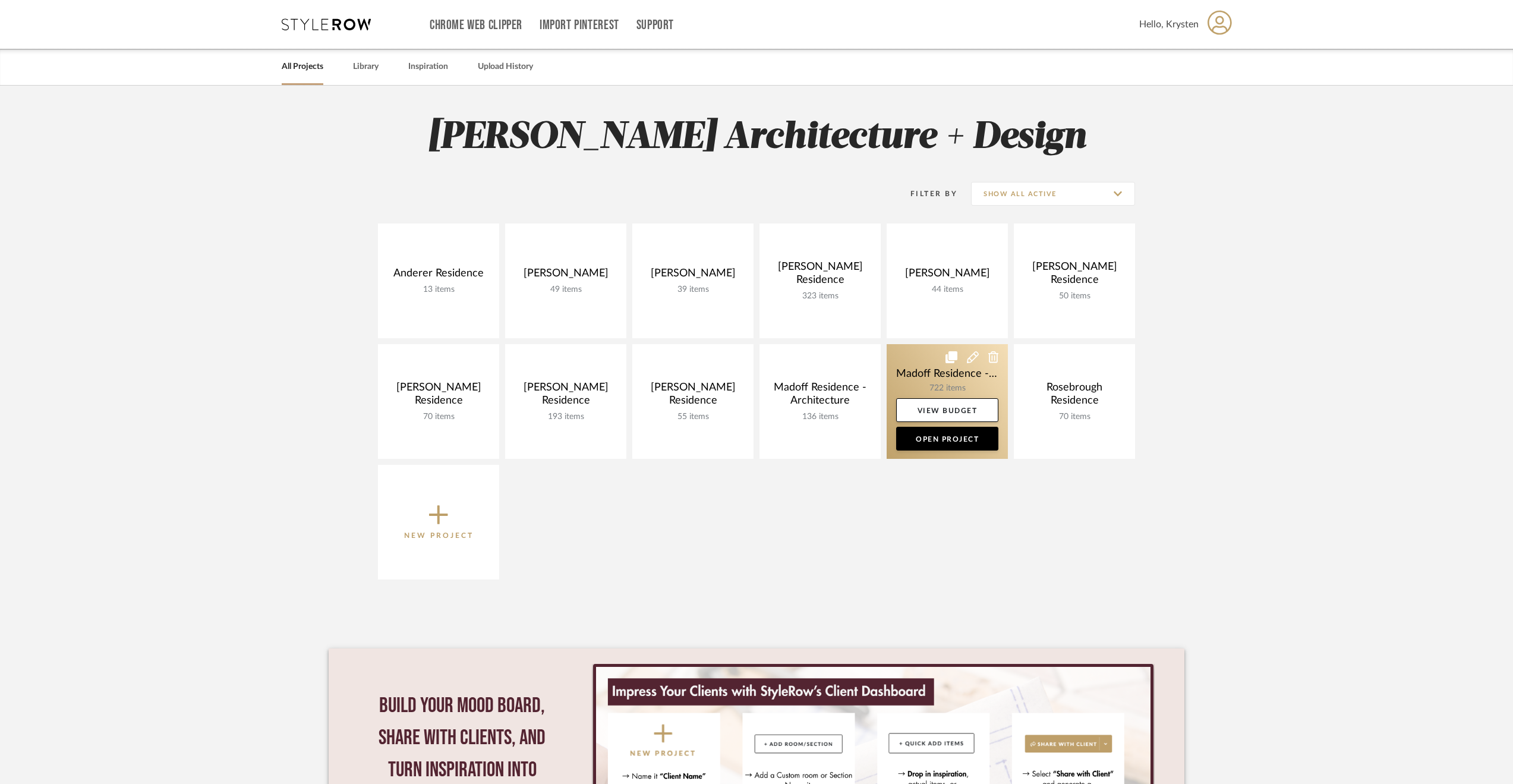
click at [899, 376] on link at bounding box center [947, 402] width 121 height 115
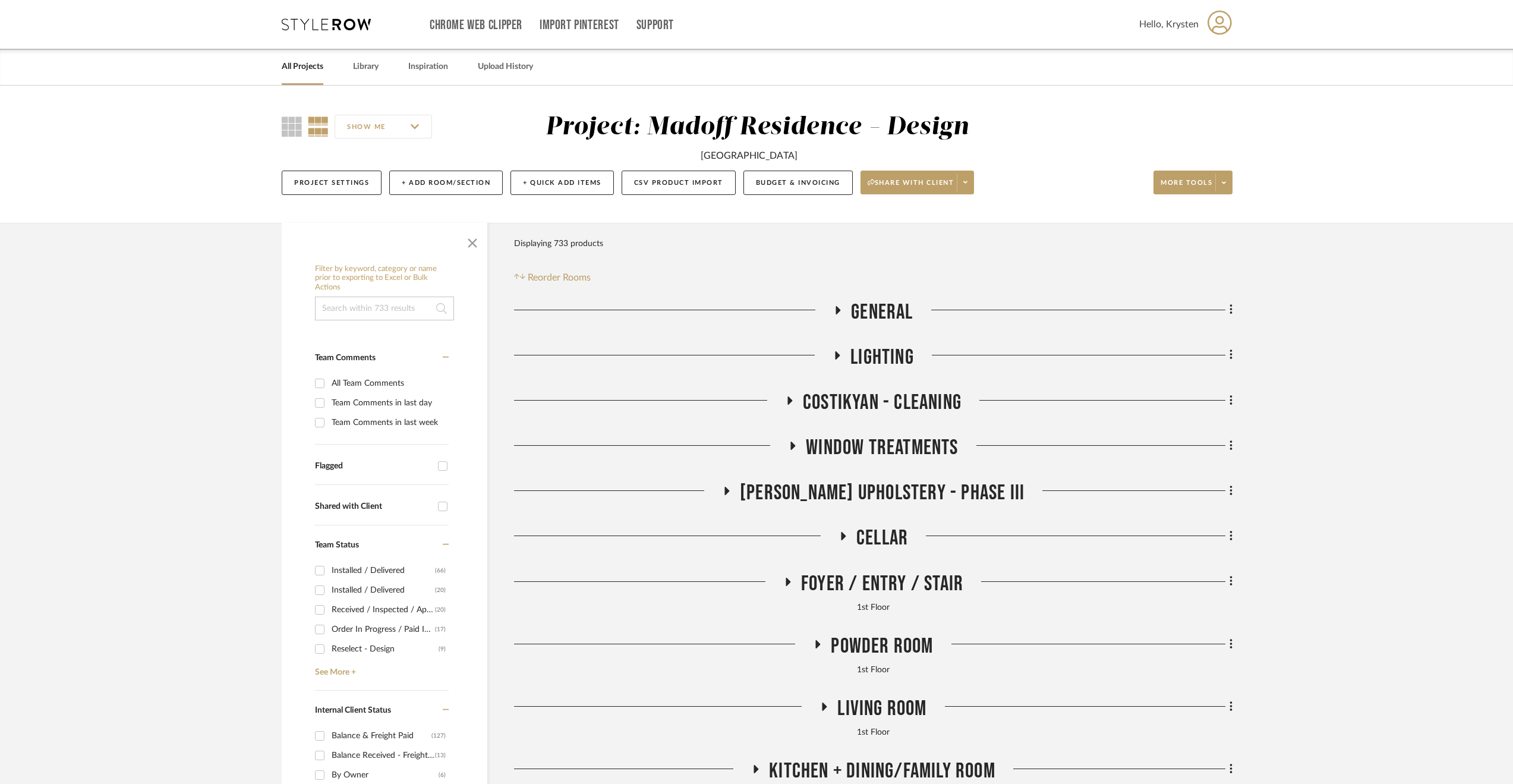
click at [895, 398] on span "Costikyan - Cleaning" at bounding box center [882, 402] width 159 height 25
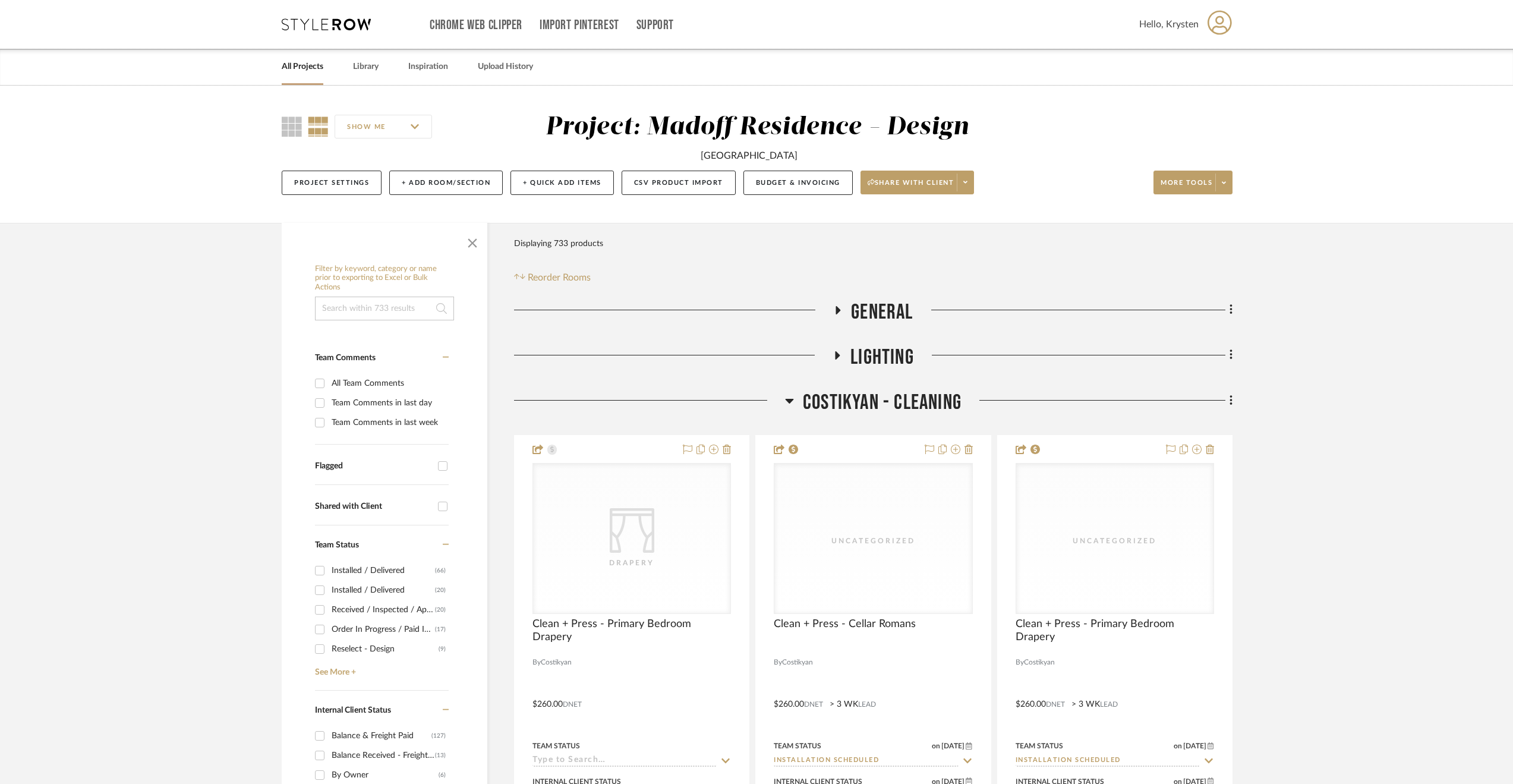
click at [895, 398] on span "Costikyan - Cleaning" at bounding box center [882, 402] width 159 height 25
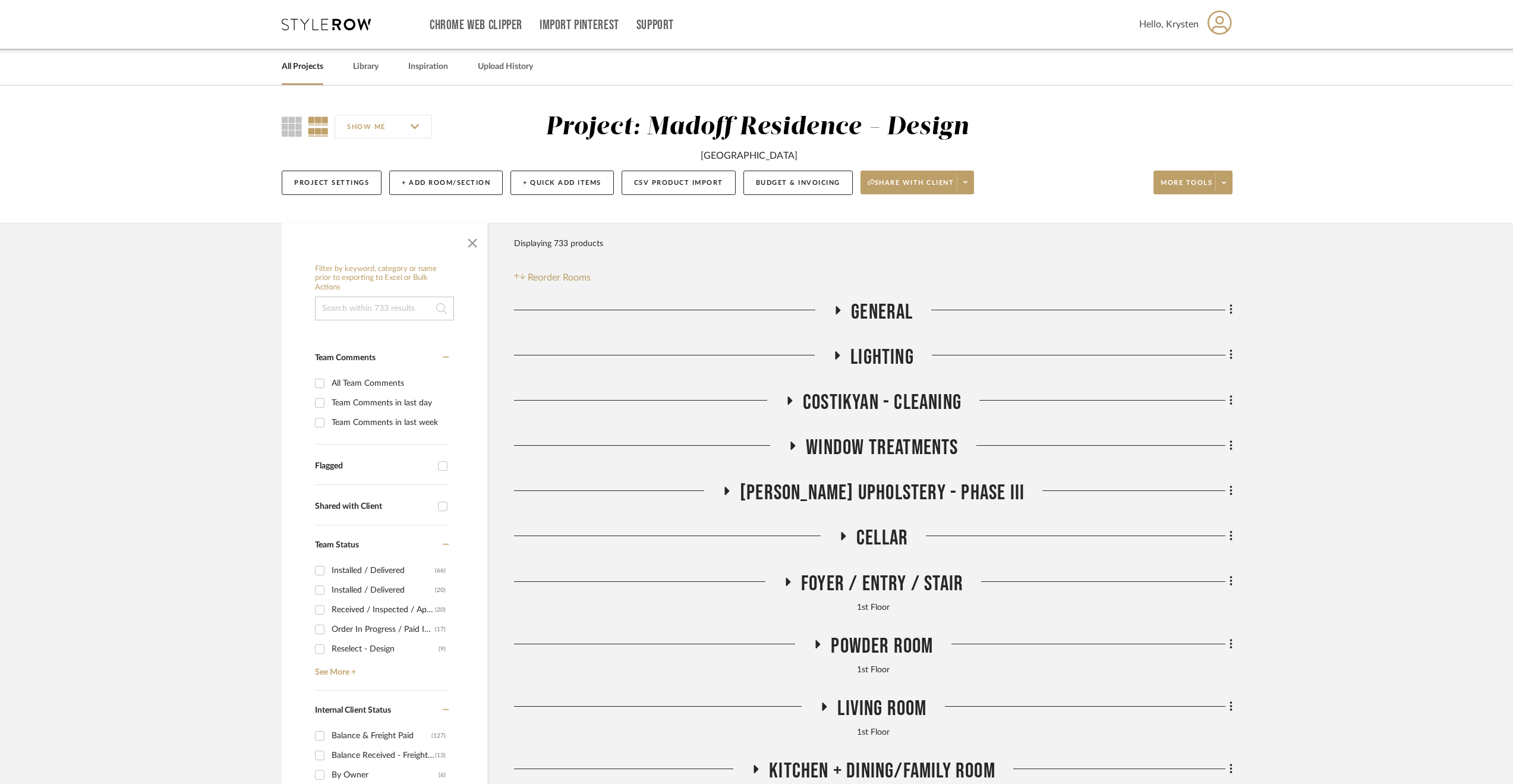
click at [889, 439] on span "Window Treatments" at bounding box center [882, 447] width 153 height 25
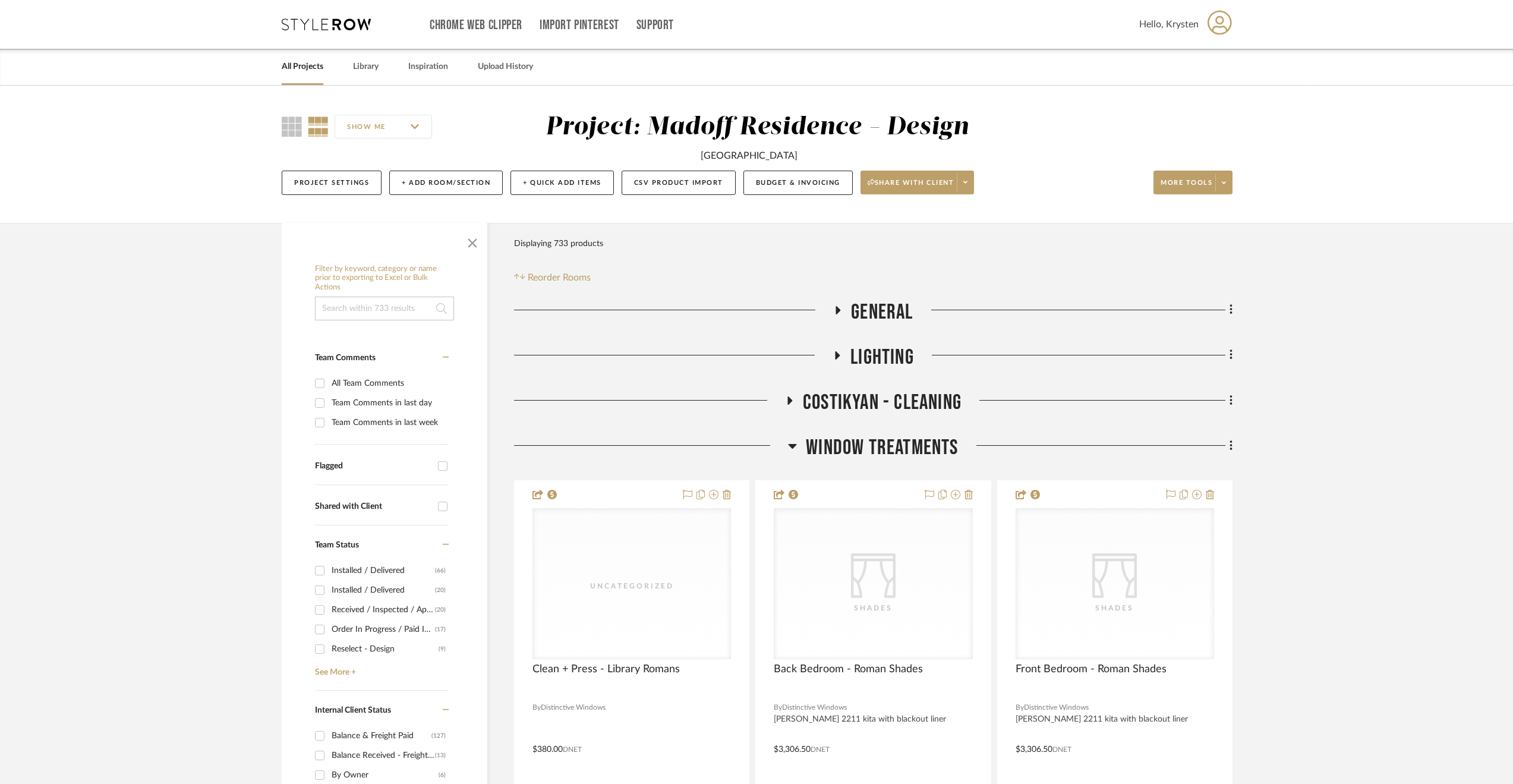
click at [889, 439] on span "Window Treatments" at bounding box center [882, 447] width 153 height 25
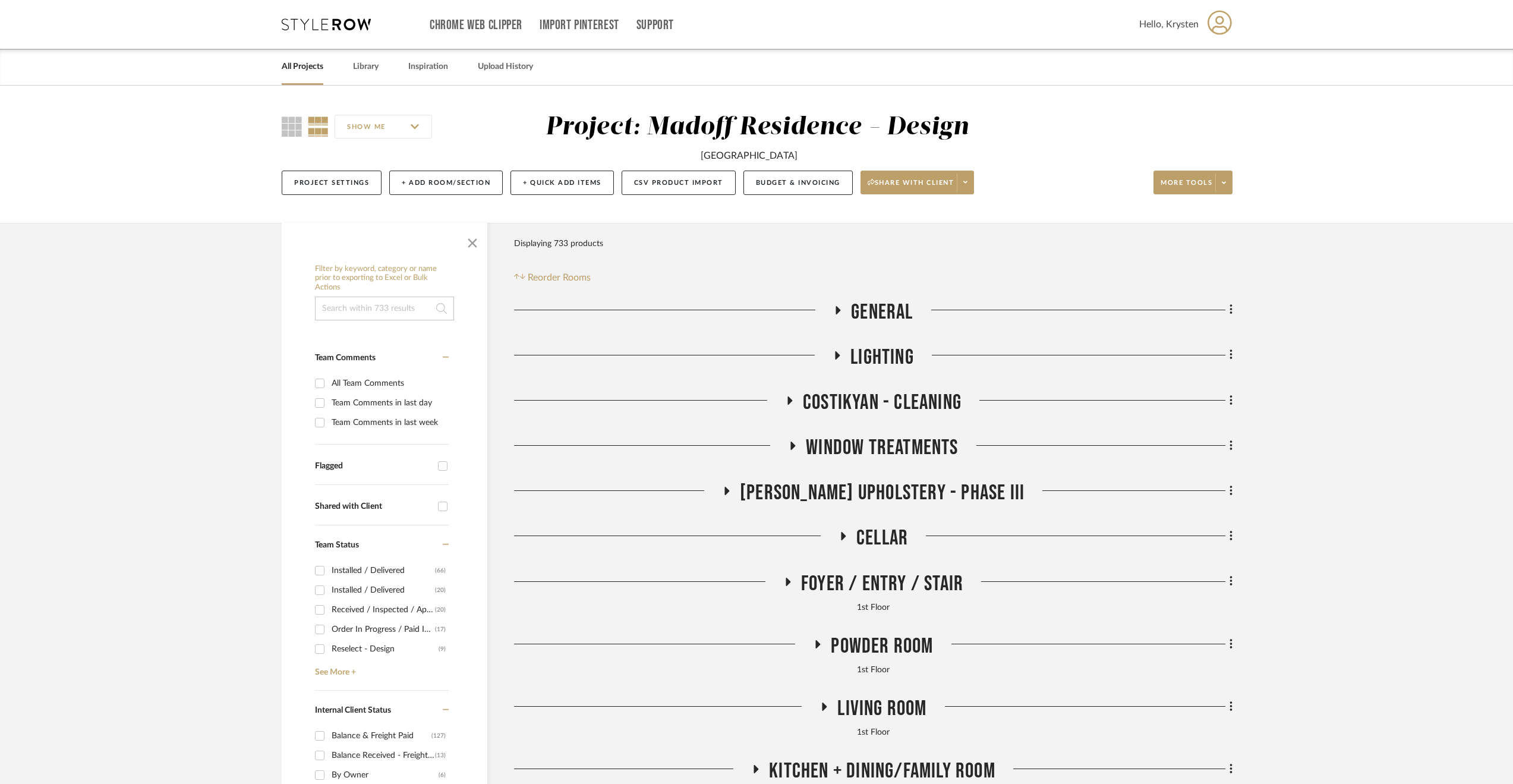
click at [850, 485] on span "[PERSON_NAME] Upholstery - Phase III" at bounding box center [882, 492] width 284 height 25
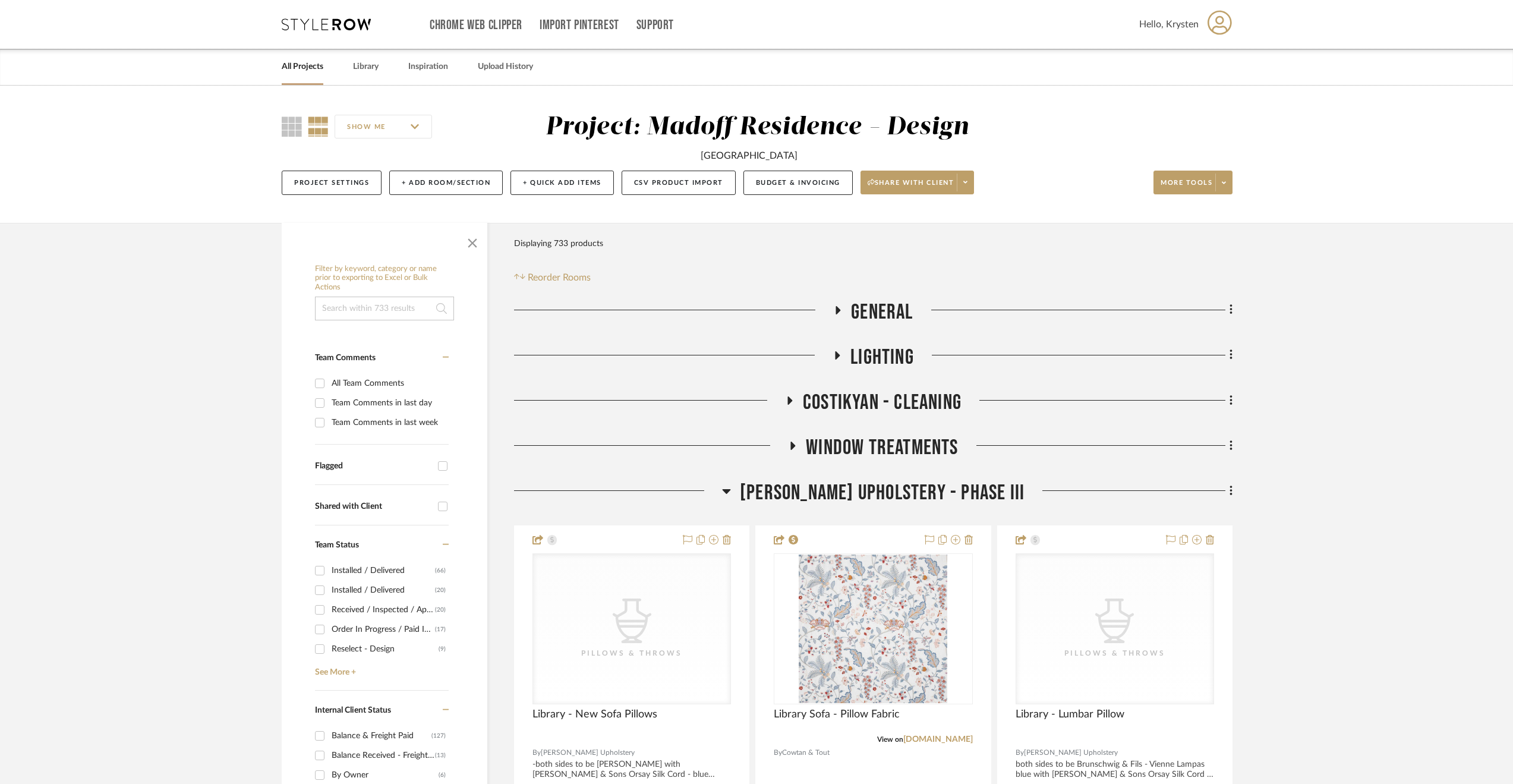
click at [850, 486] on span "[PERSON_NAME] Upholstery - Phase III" at bounding box center [882, 492] width 284 height 25
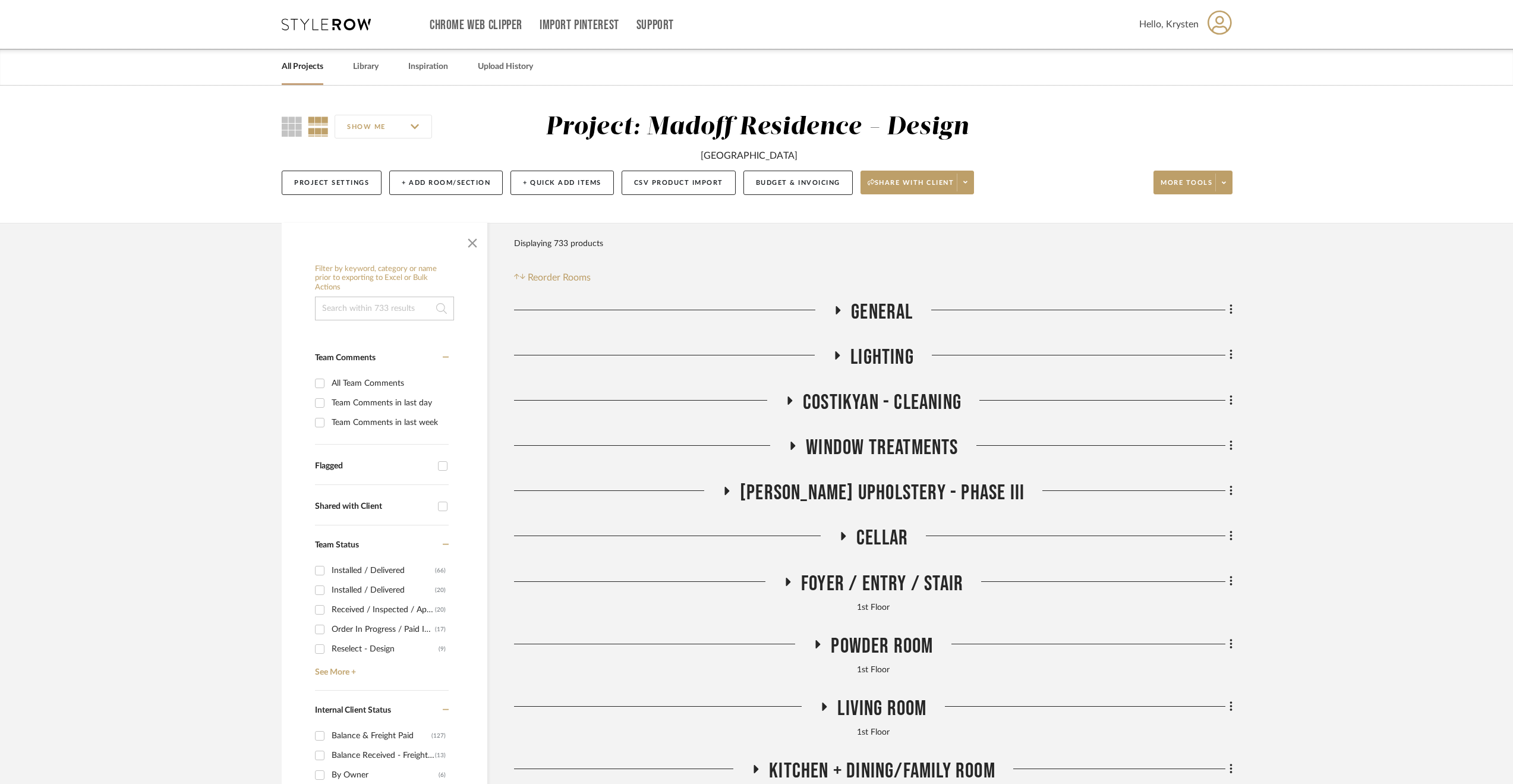
click at [865, 536] on span "Cellar" at bounding box center [882, 537] width 52 height 25
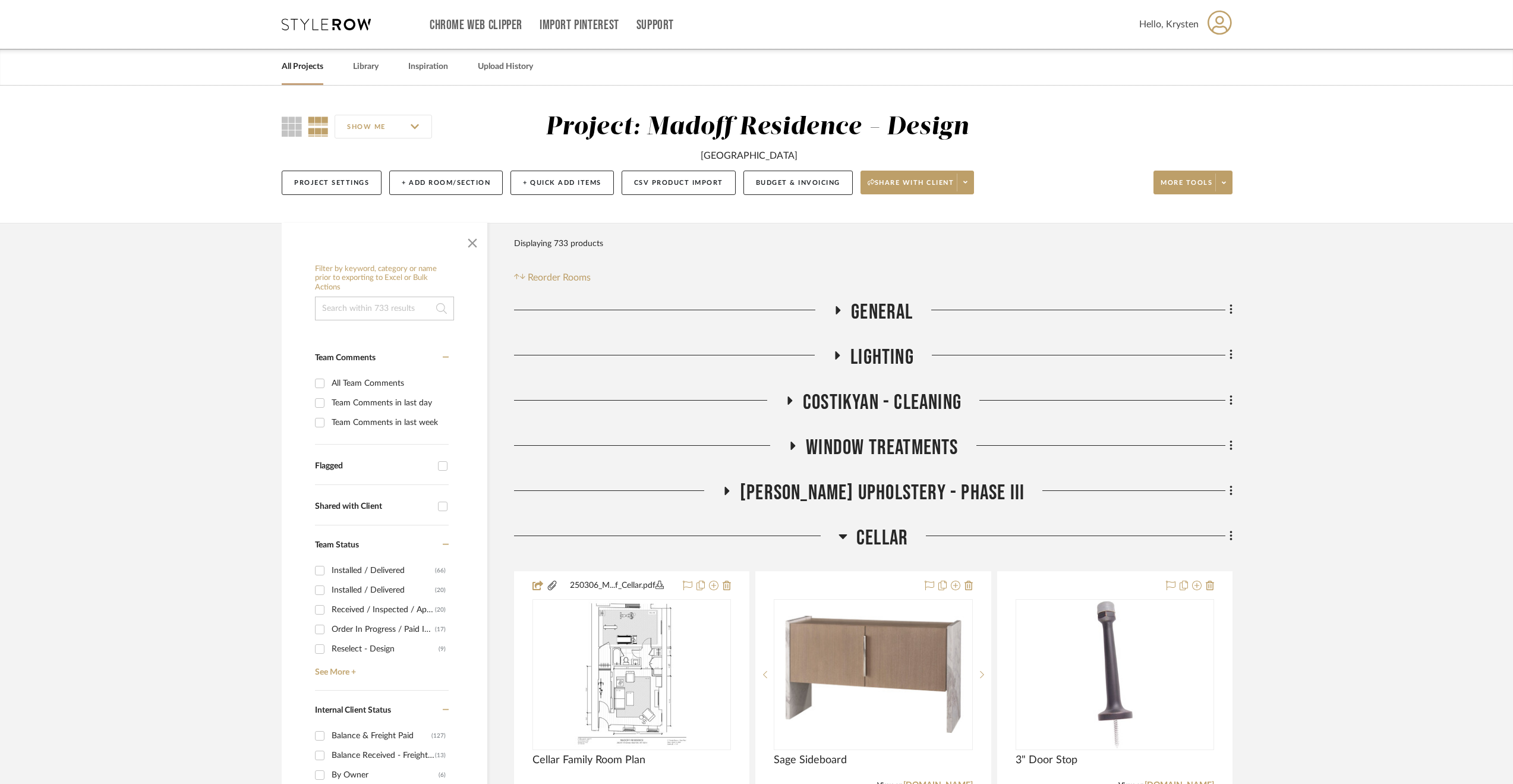
click at [869, 536] on span "Cellar" at bounding box center [882, 537] width 52 height 25
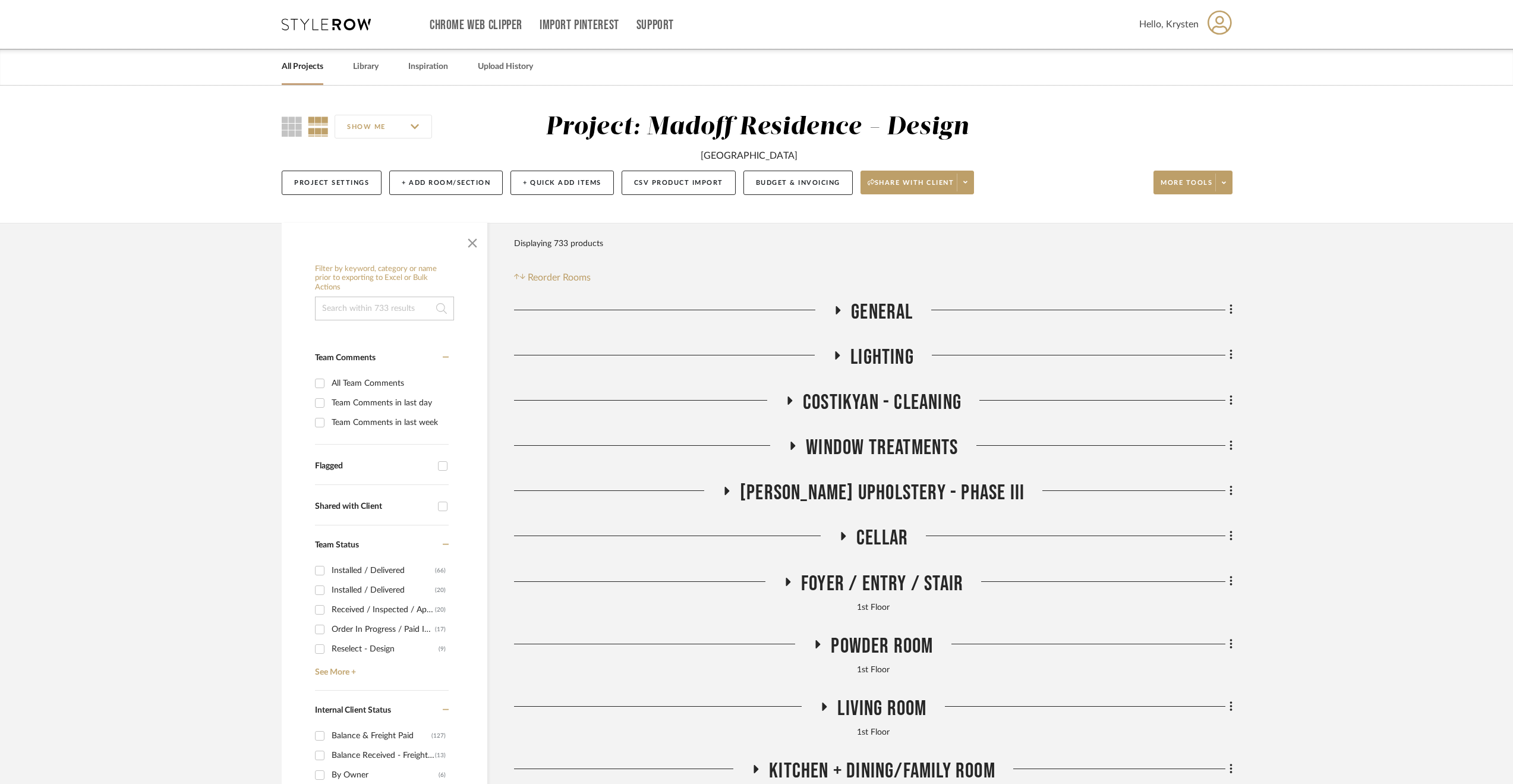
click at [900, 314] on span "General" at bounding box center [882, 312] width 62 height 25
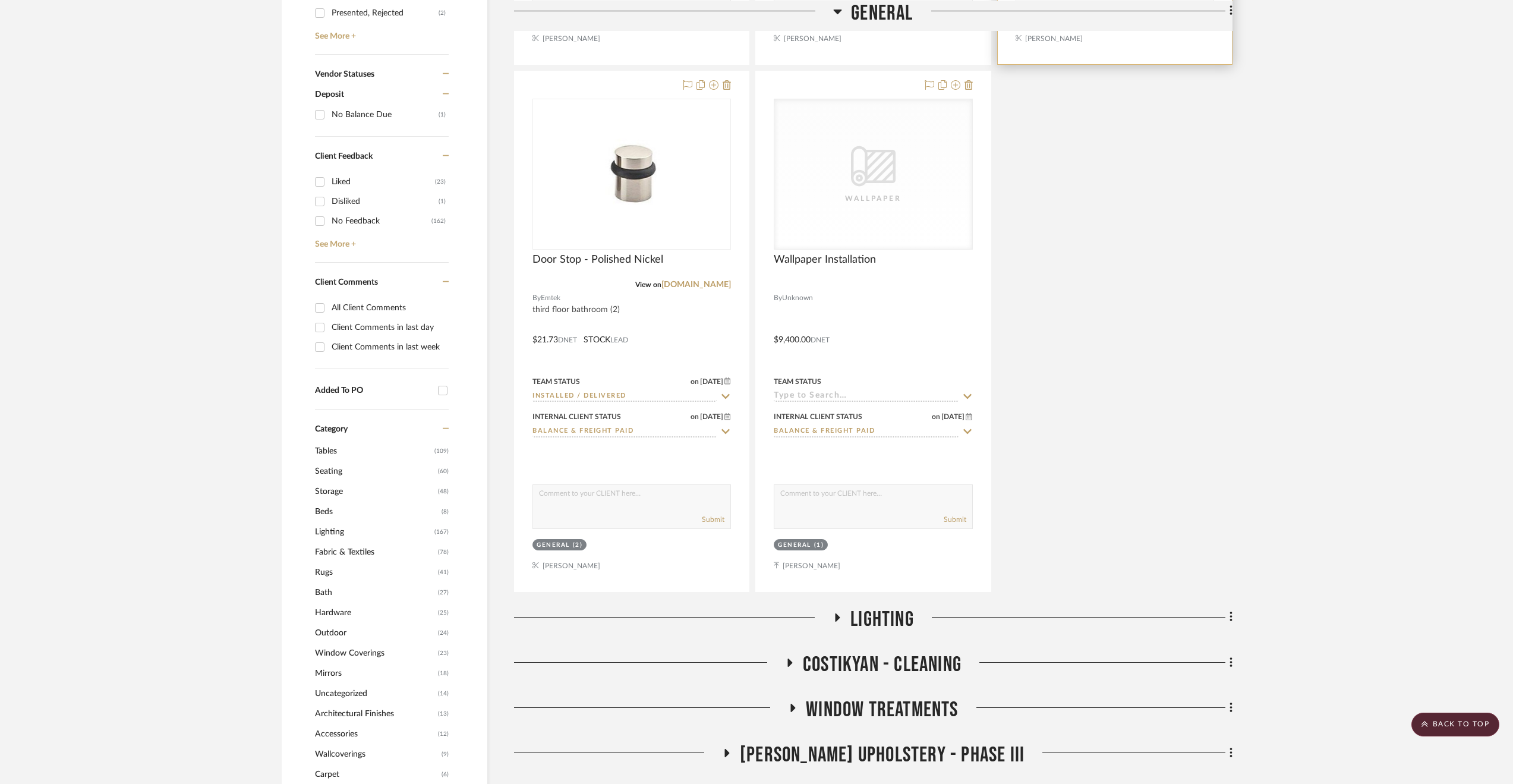
scroll to position [951, 0]
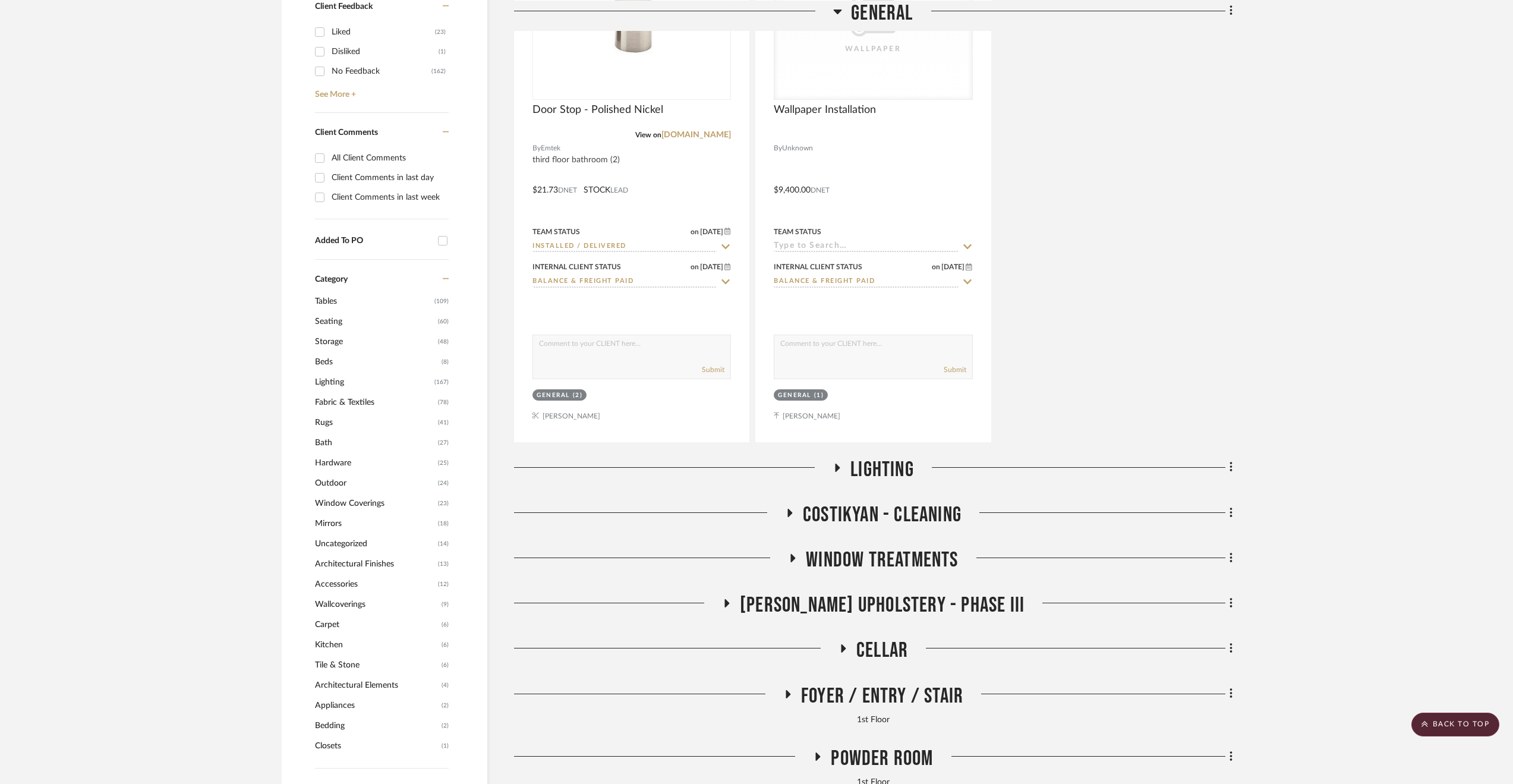
click at [894, 475] on span "Lighting" at bounding box center [882, 469] width 64 height 25
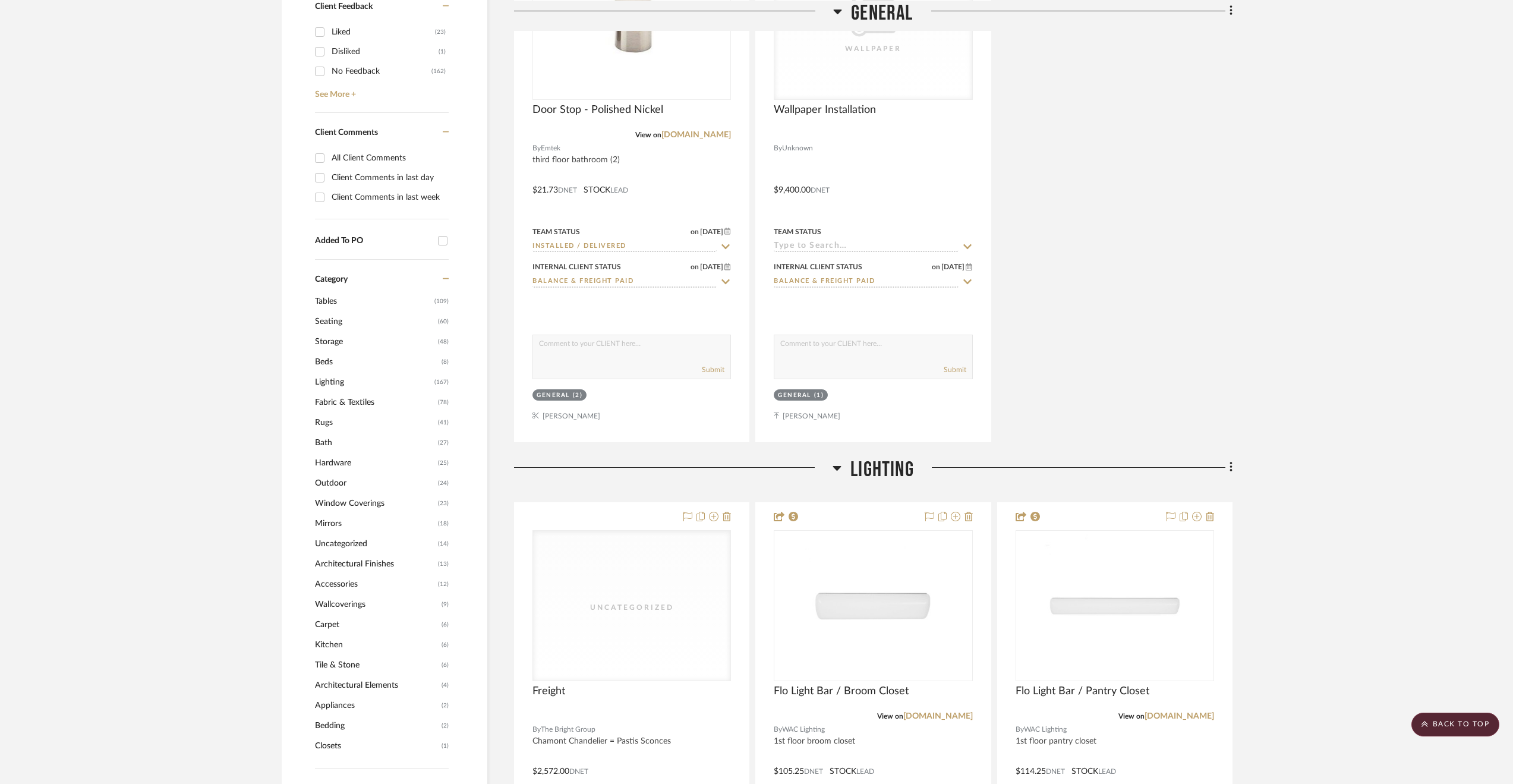
click at [893, 475] on span "Lighting" at bounding box center [882, 469] width 64 height 25
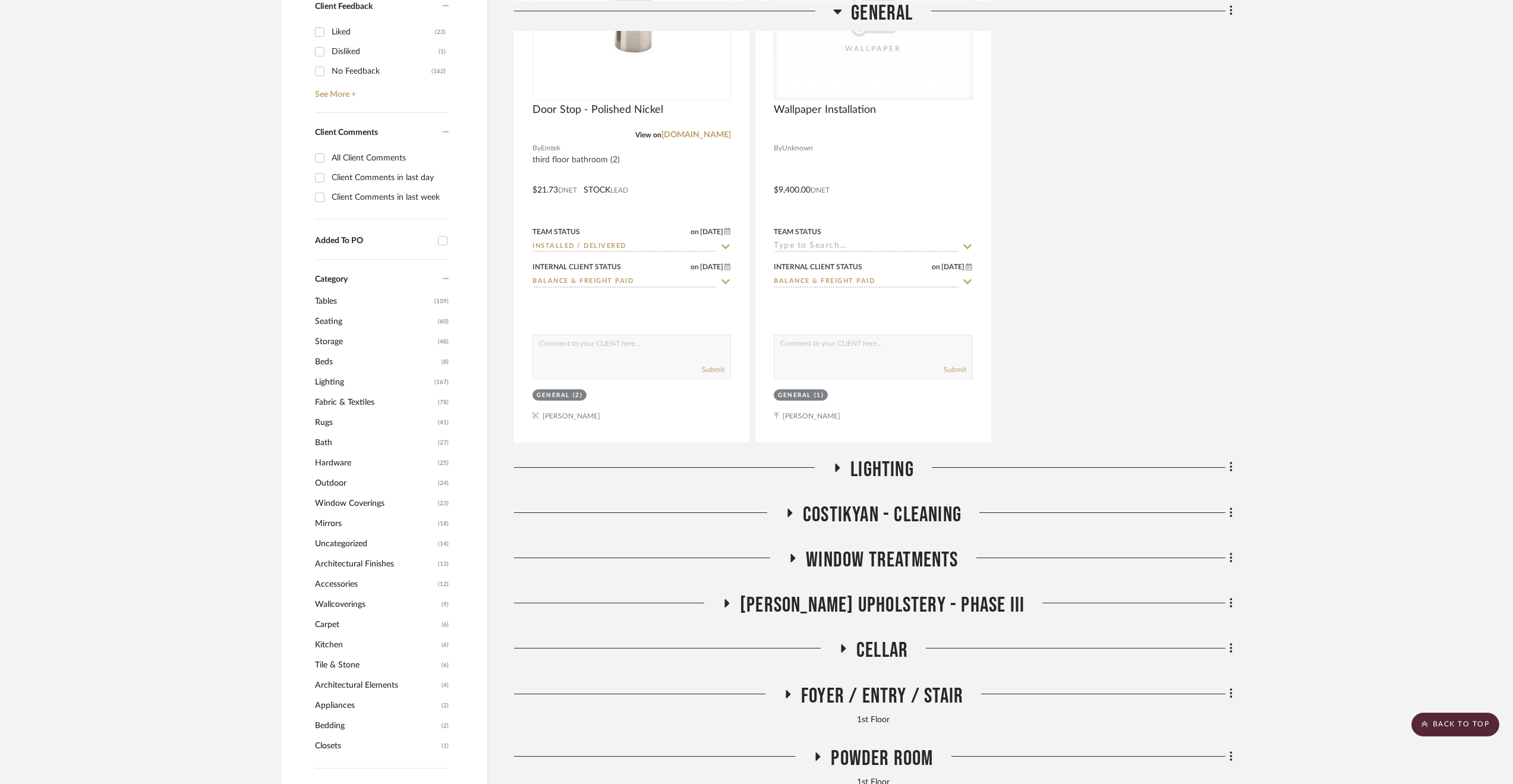
click at [895, 474] on span "Lighting" at bounding box center [882, 469] width 64 height 25
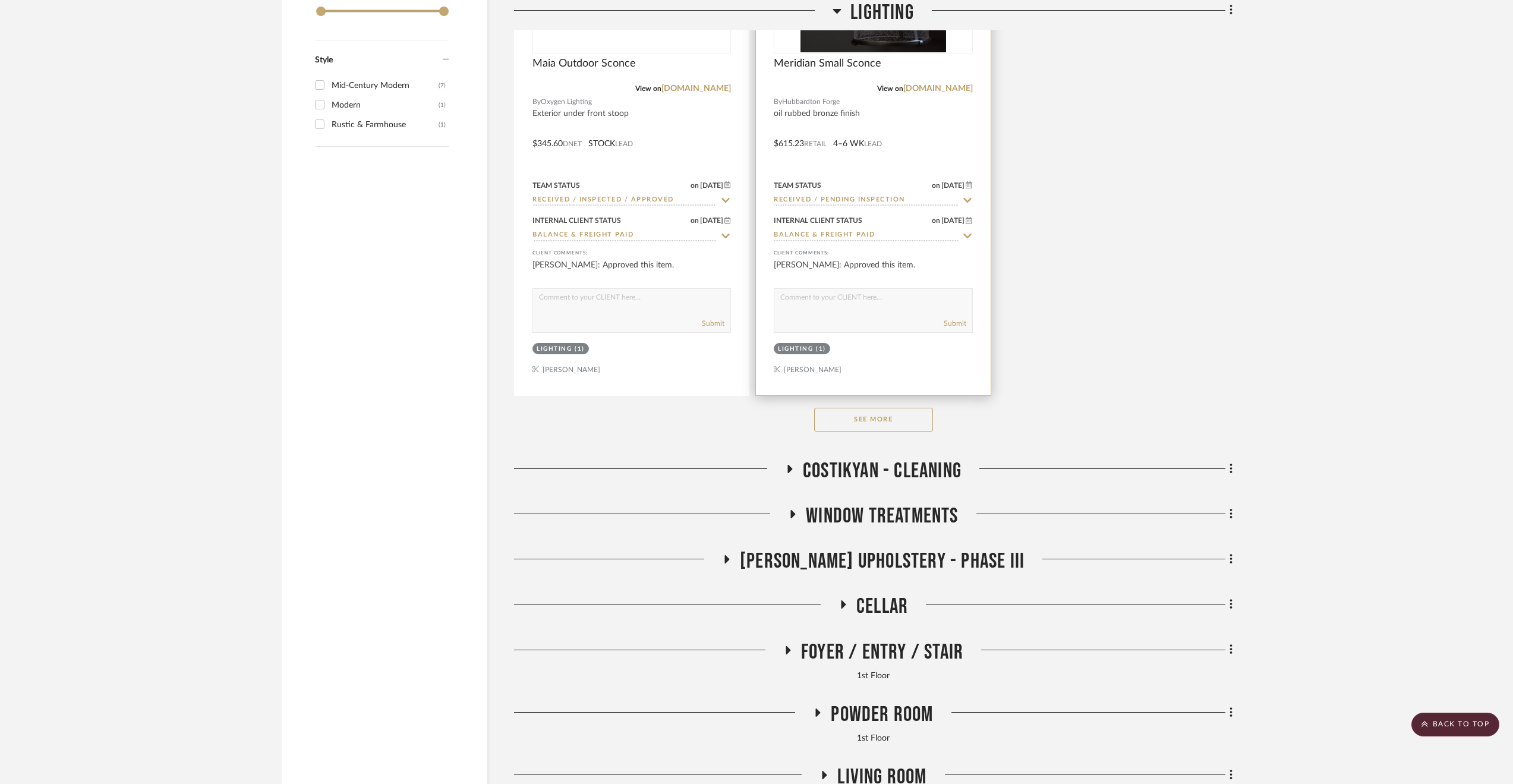
scroll to position [2733, 0]
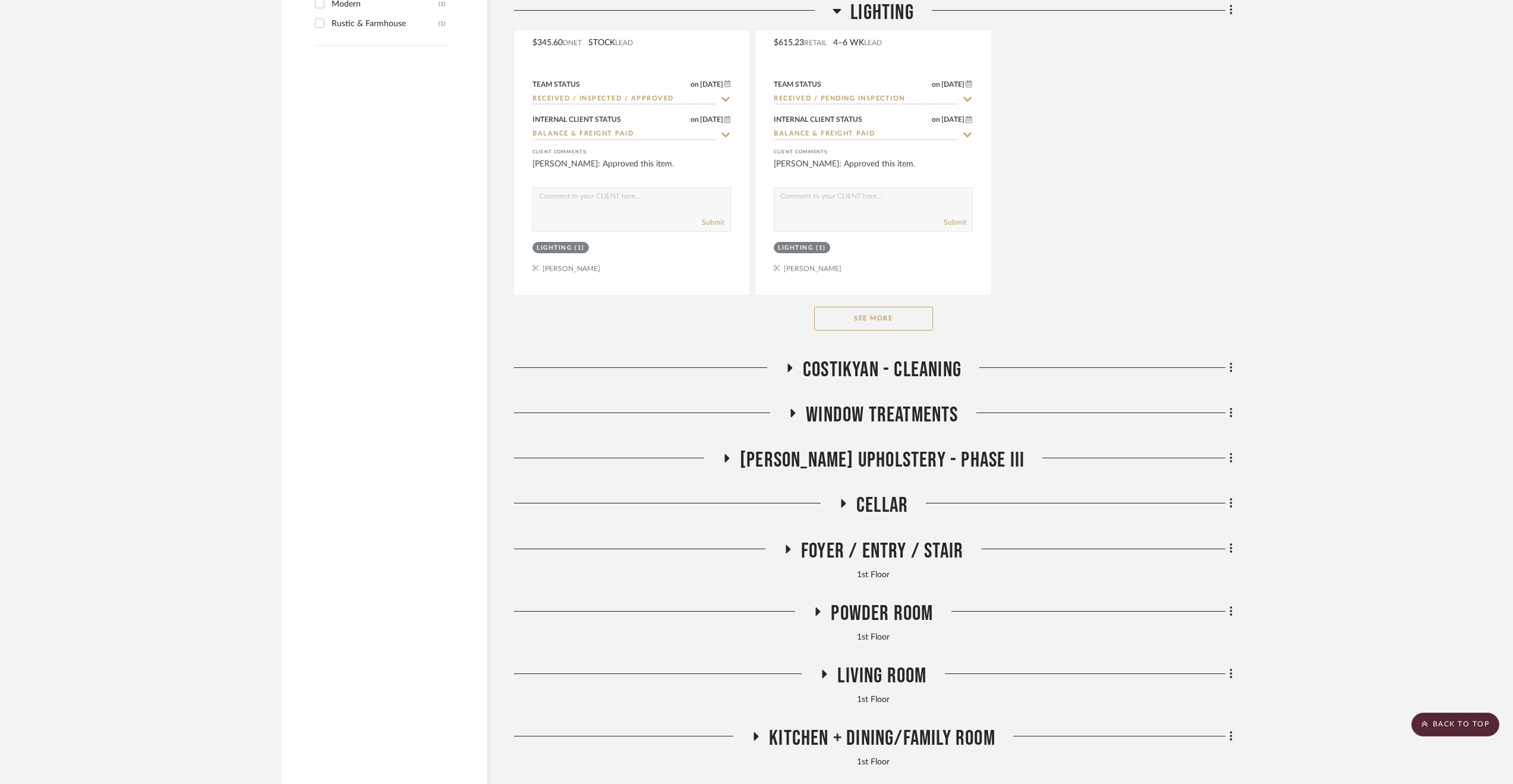
click at [859, 322] on button "See More" at bounding box center [874, 318] width 119 height 24
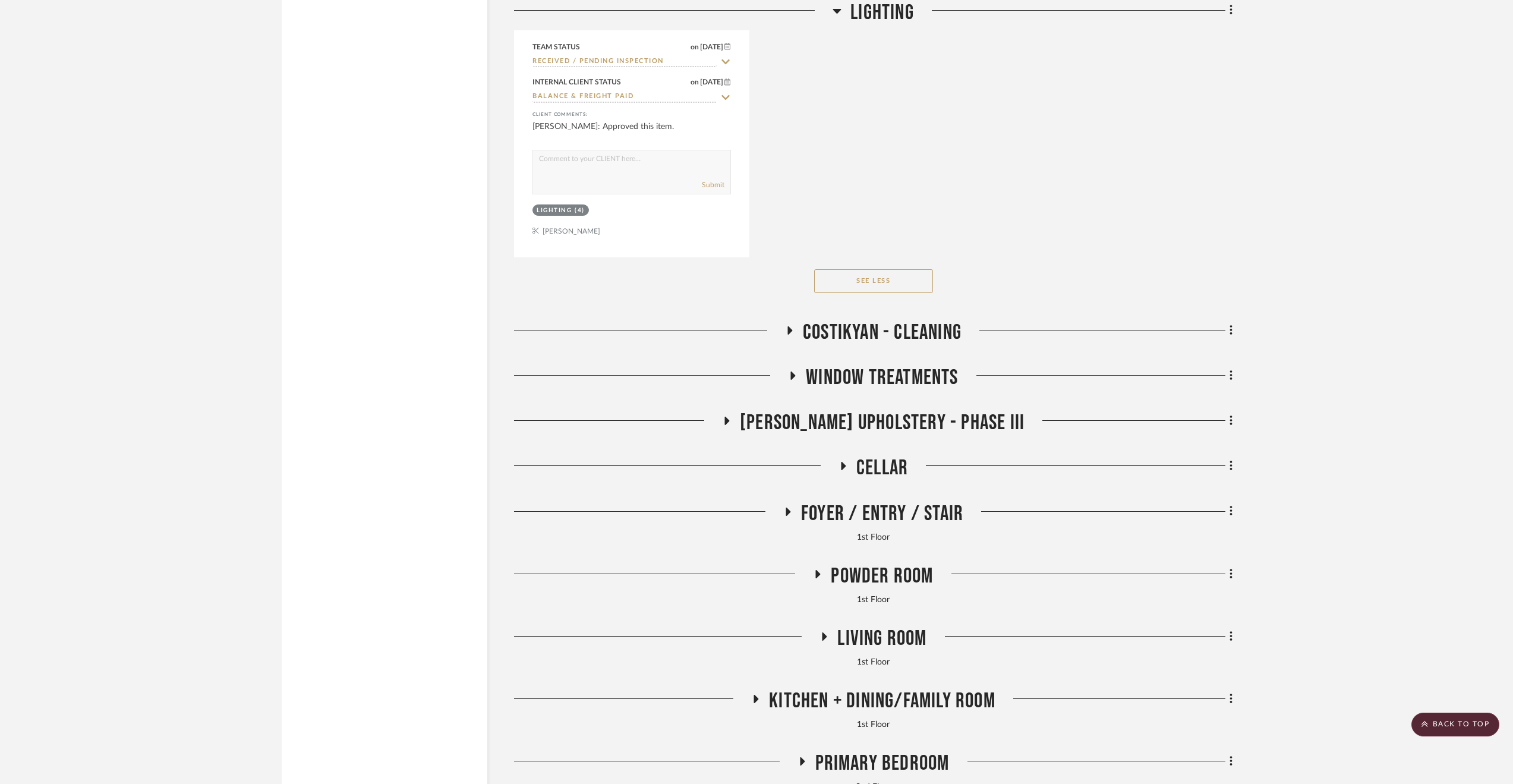
scroll to position [6001, 0]
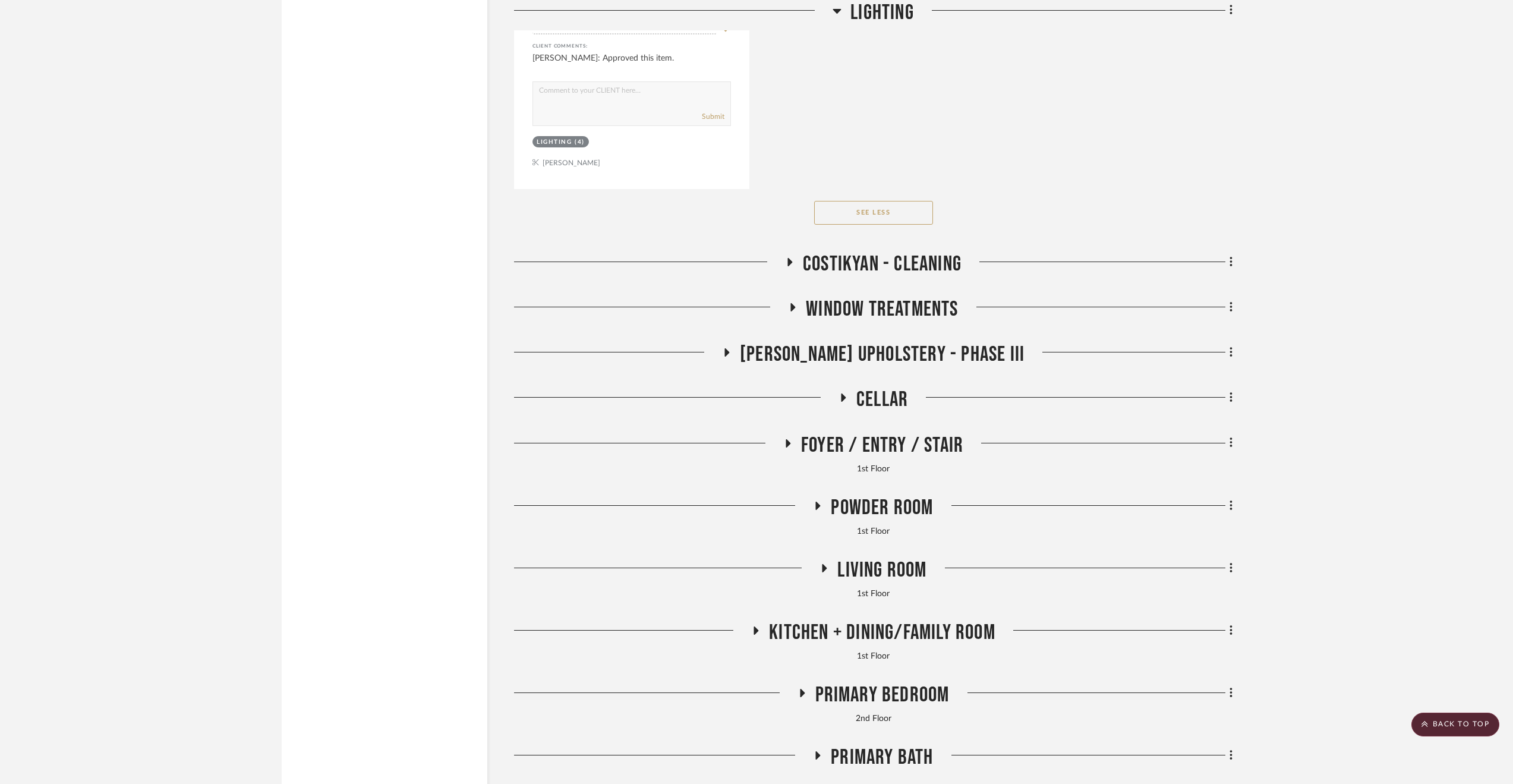
click at [822, 277] on span "Costikyan - Cleaning" at bounding box center [882, 264] width 159 height 25
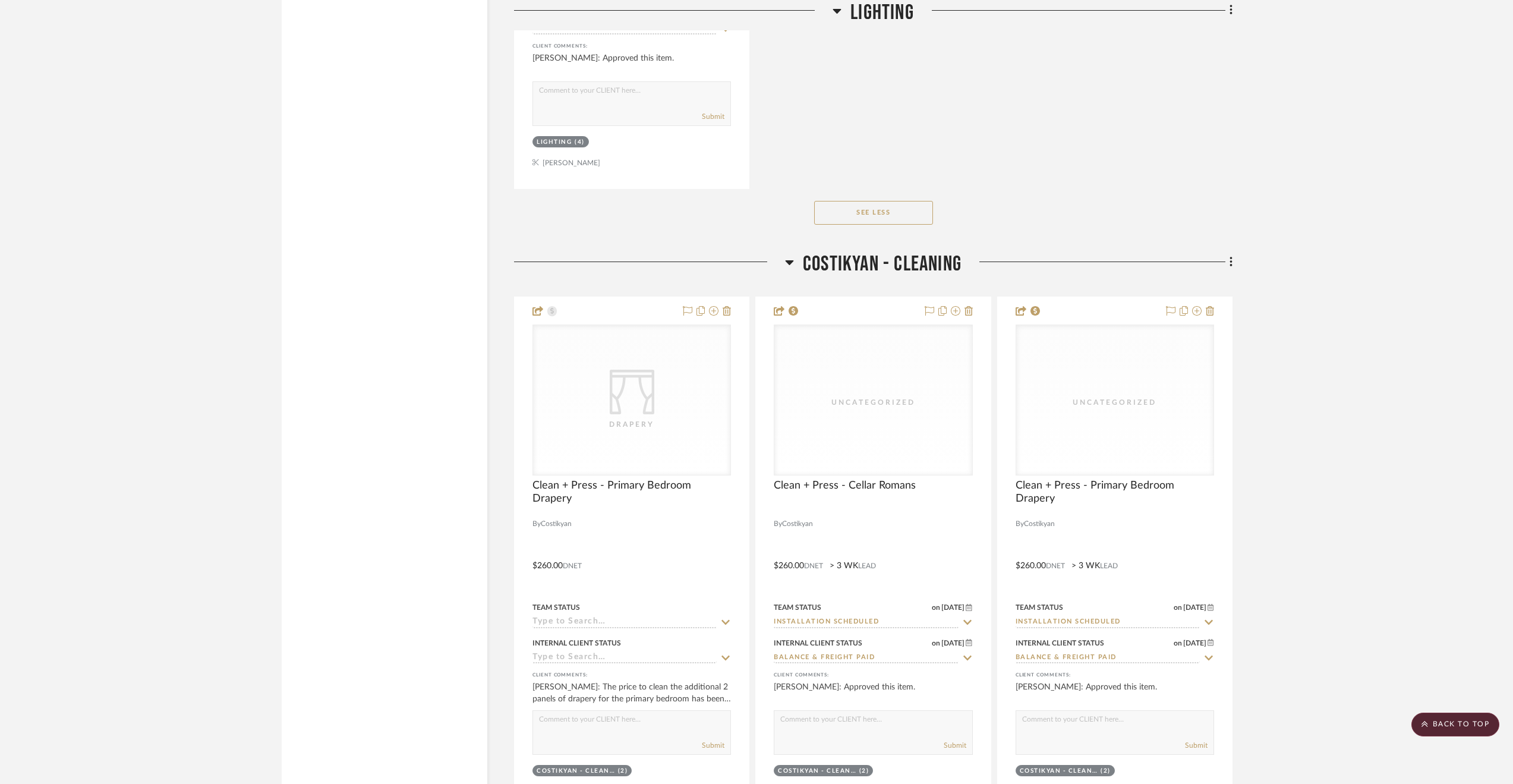
click at [822, 277] on span "Costikyan - Cleaning" at bounding box center [882, 264] width 159 height 25
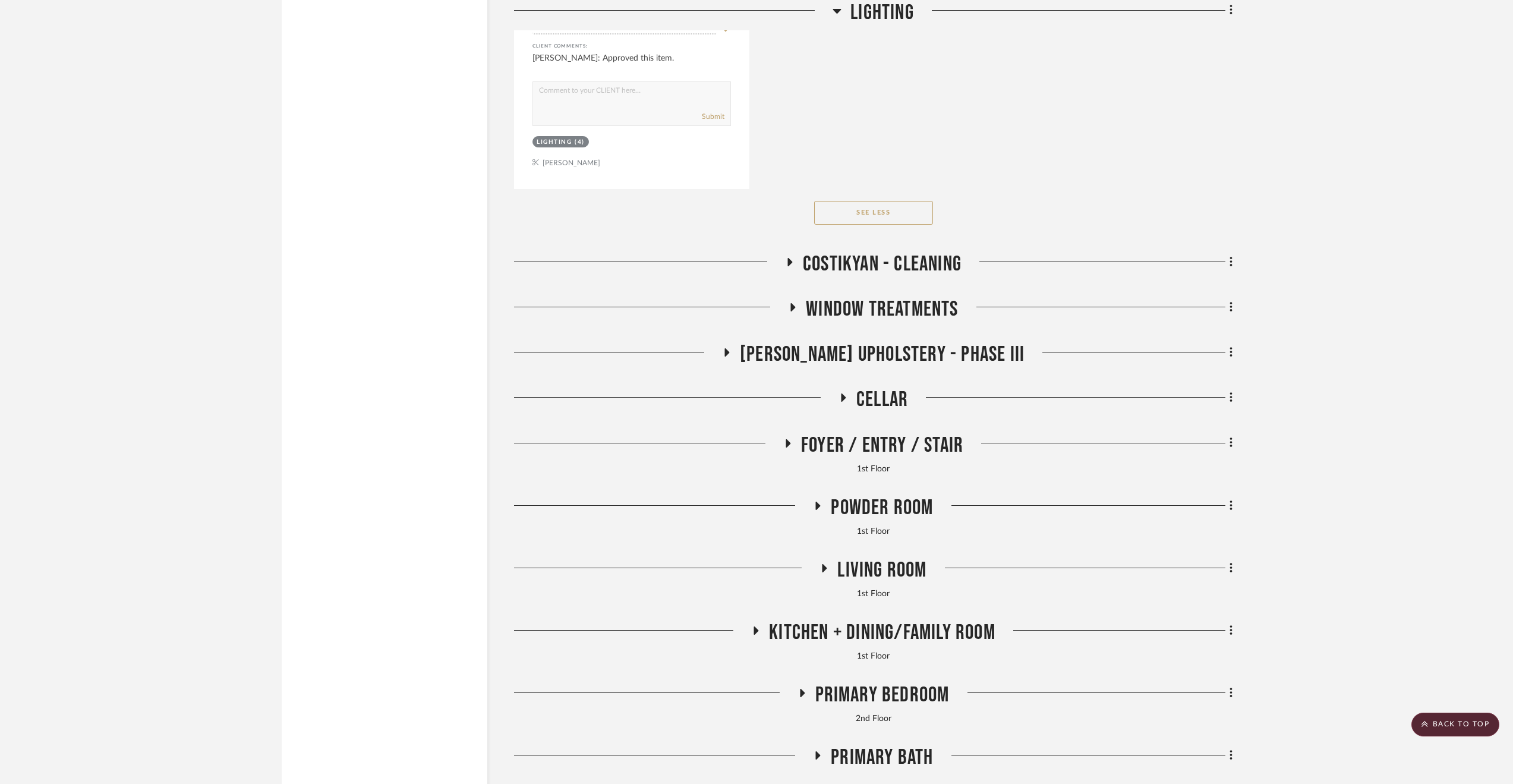
click at [839, 316] on span "Window Treatments" at bounding box center [882, 309] width 153 height 25
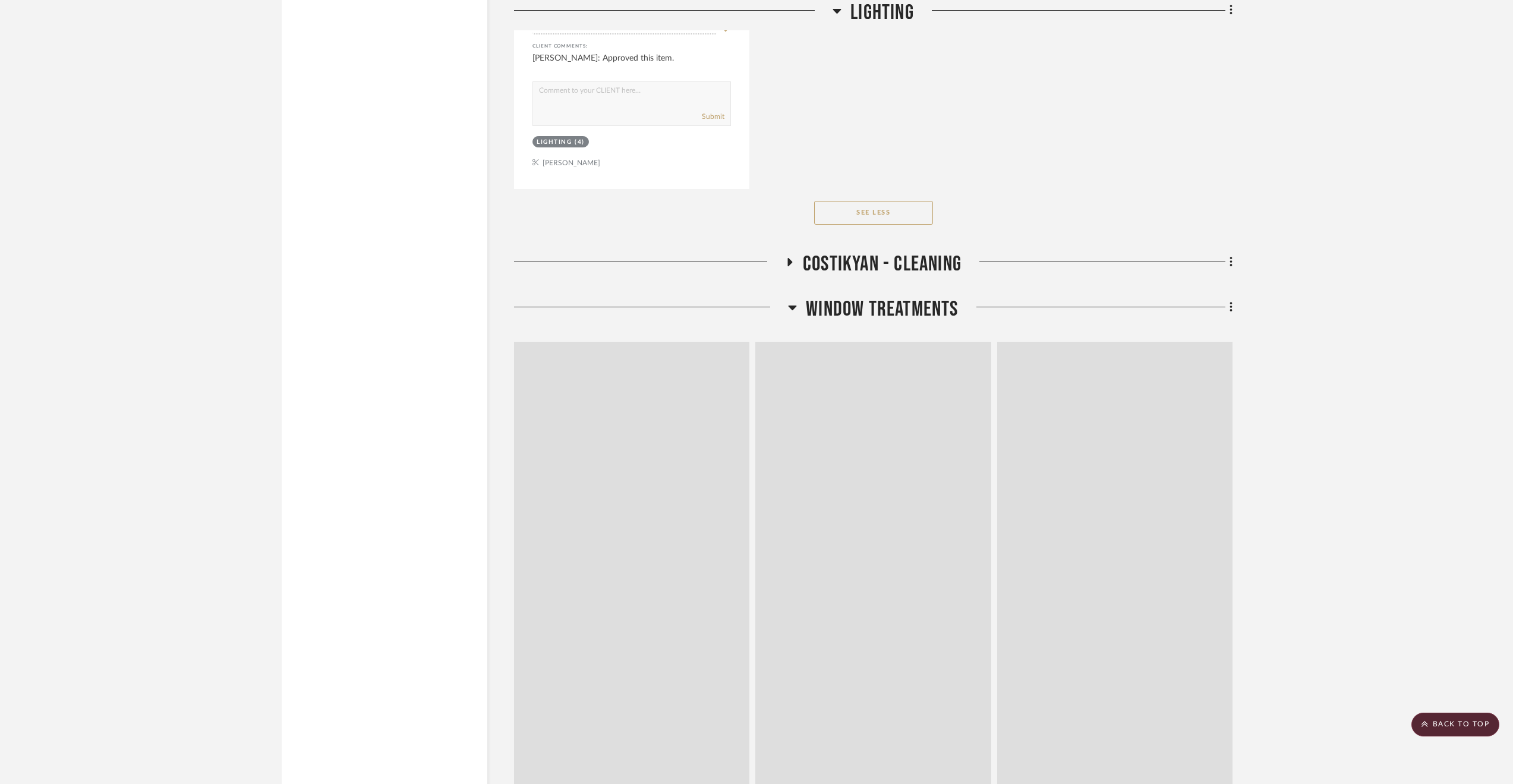
click at [839, 316] on span "Window Treatments" at bounding box center [882, 309] width 153 height 25
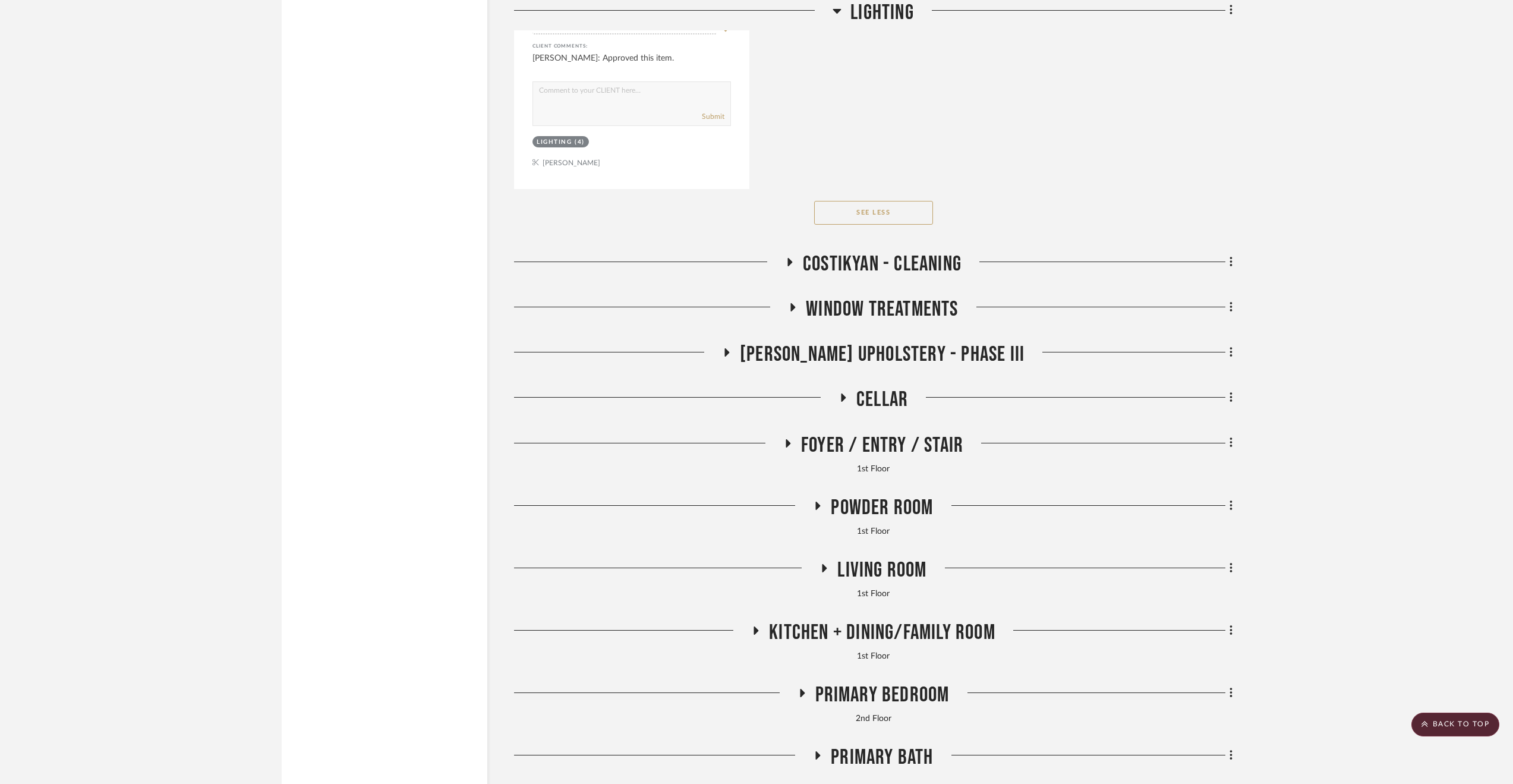
click at [843, 354] on span "[PERSON_NAME] Upholstery - Phase III" at bounding box center [882, 354] width 284 height 25
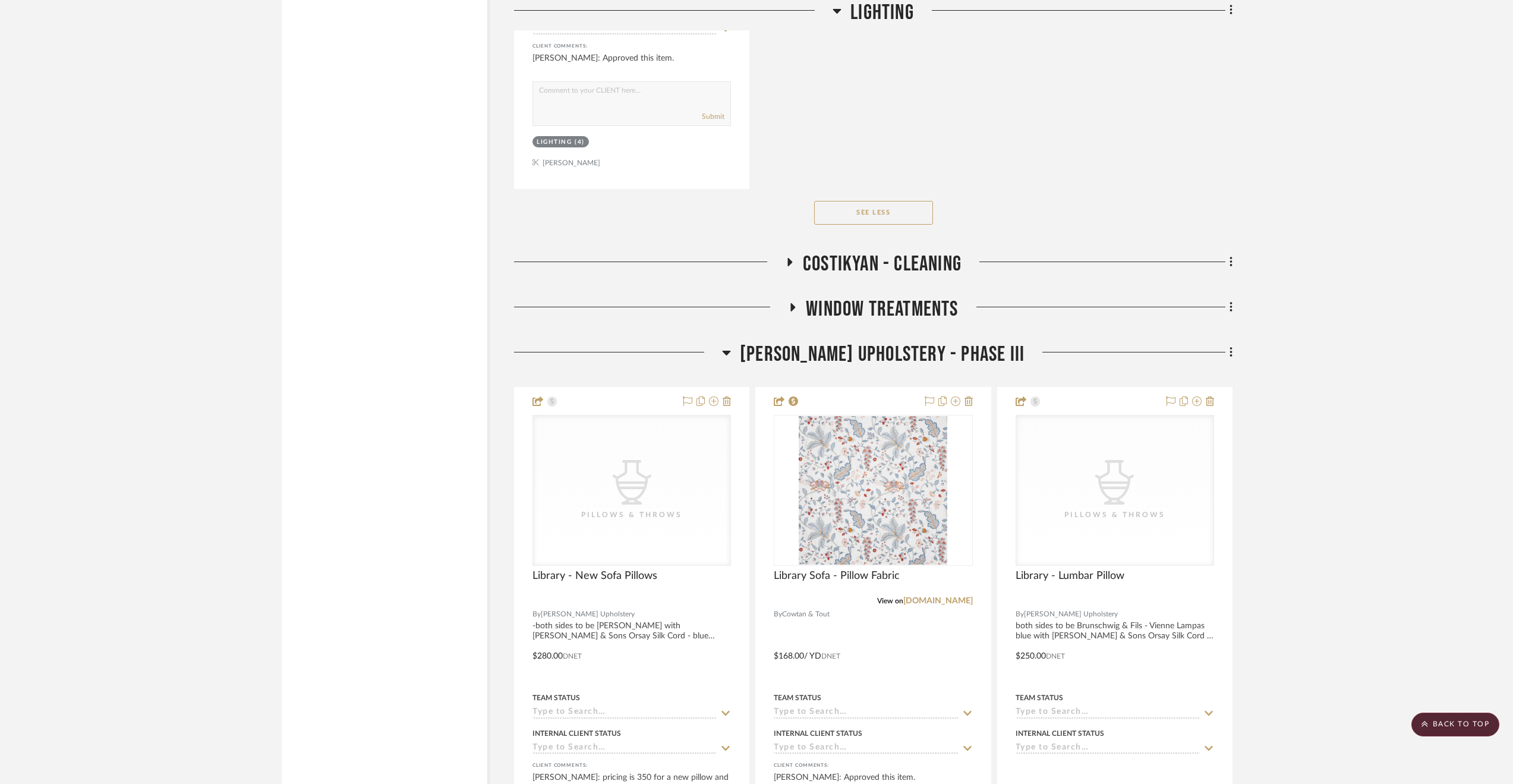
click at [844, 354] on span "[PERSON_NAME] Upholstery - Phase III" at bounding box center [882, 354] width 284 height 25
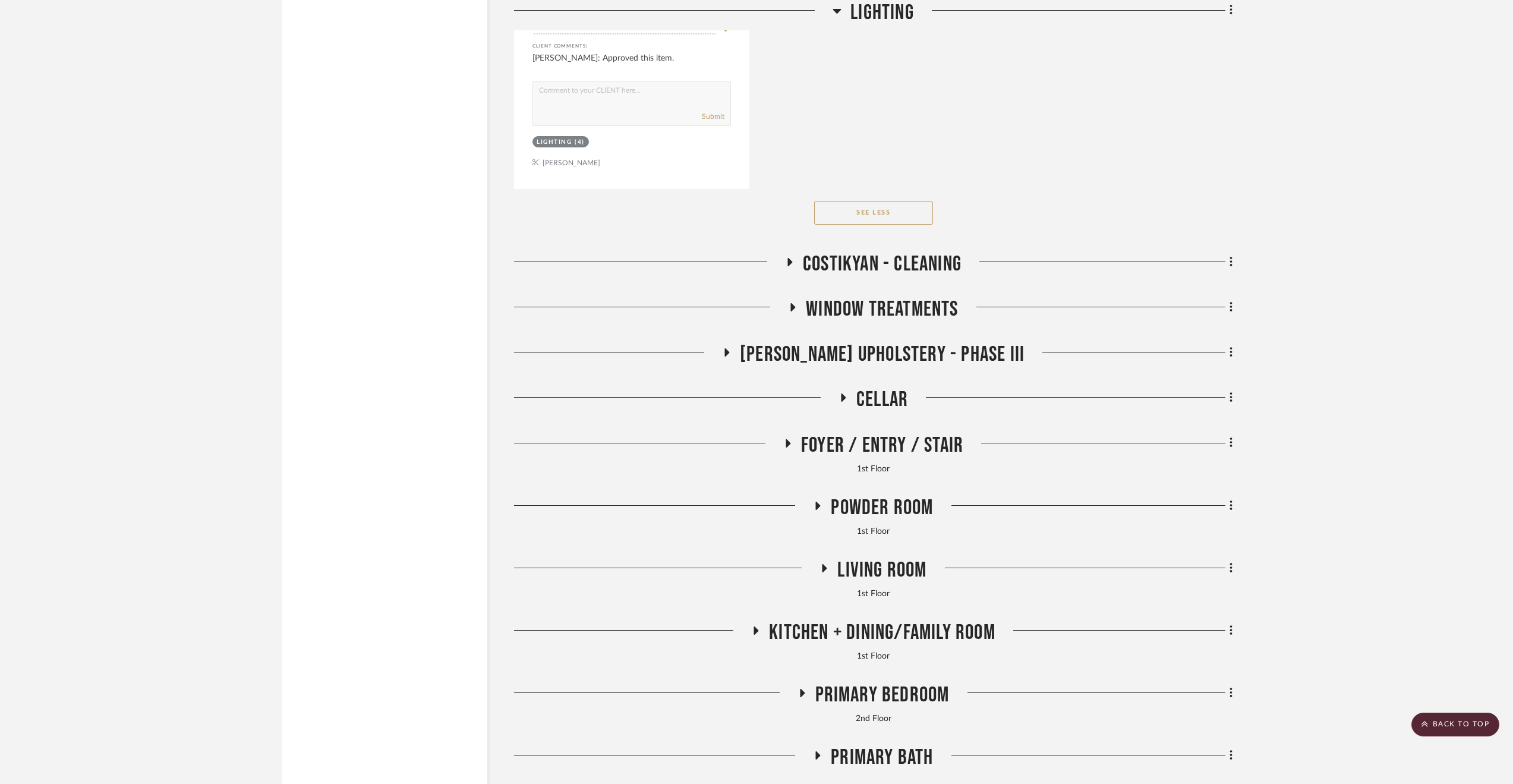
click at [888, 394] on span "Cellar" at bounding box center [882, 399] width 52 height 25
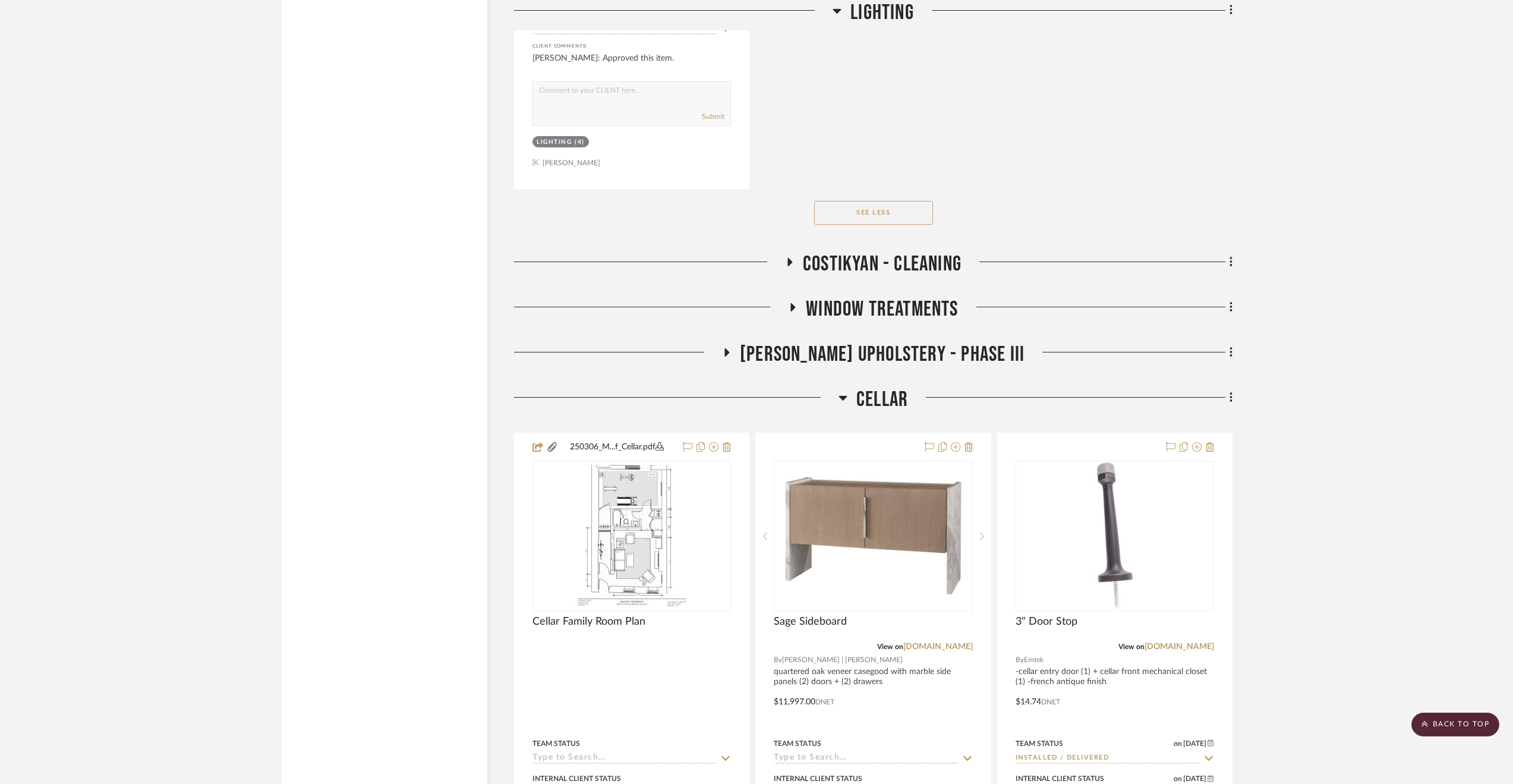
click at [889, 395] on span "Cellar" at bounding box center [882, 399] width 52 height 25
